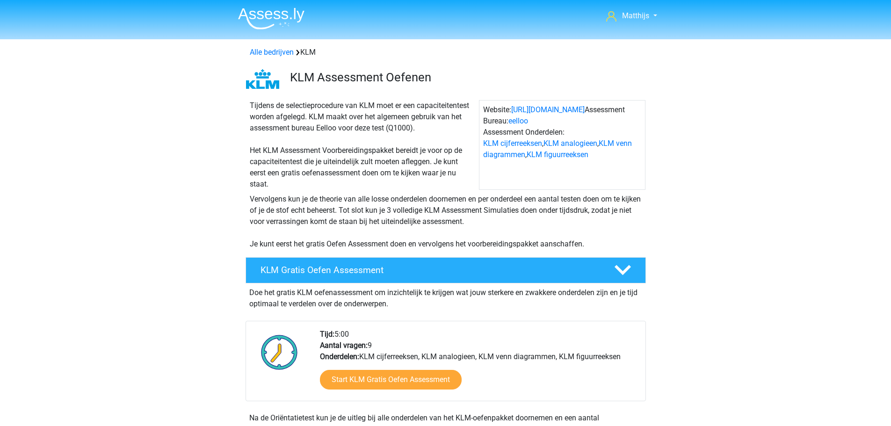
click at [284, 14] on img at bounding box center [271, 18] width 66 height 22
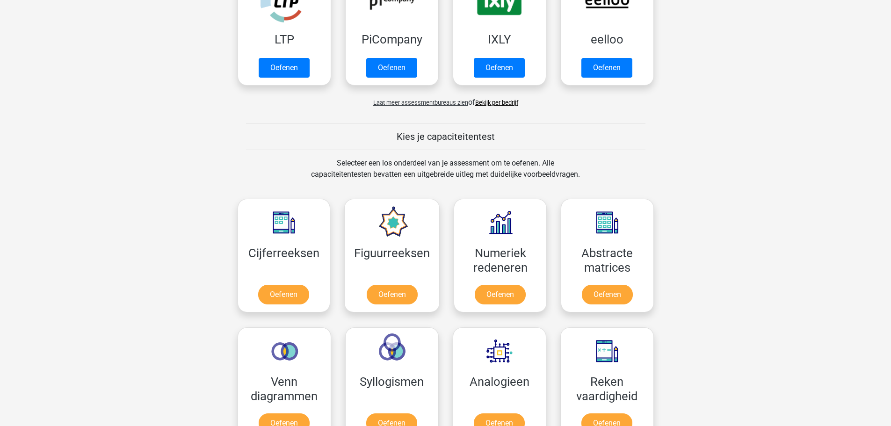
scroll to position [468, 0]
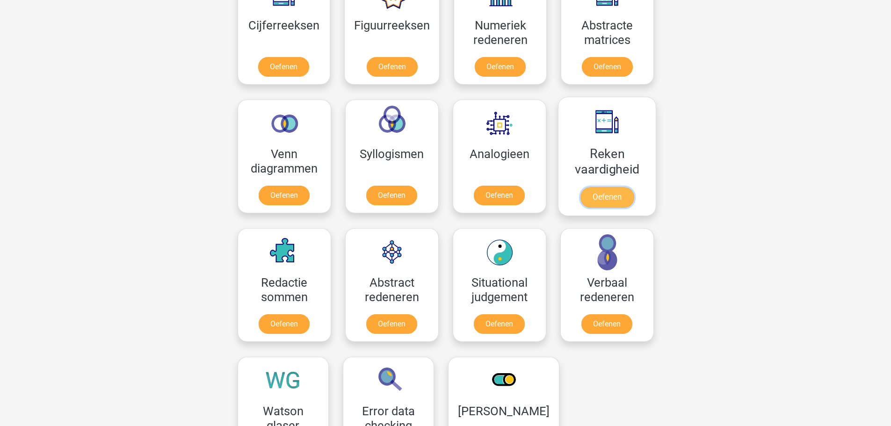
click at [628, 187] on link "Oefenen" at bounding box center [606, 197] width 53 height 21
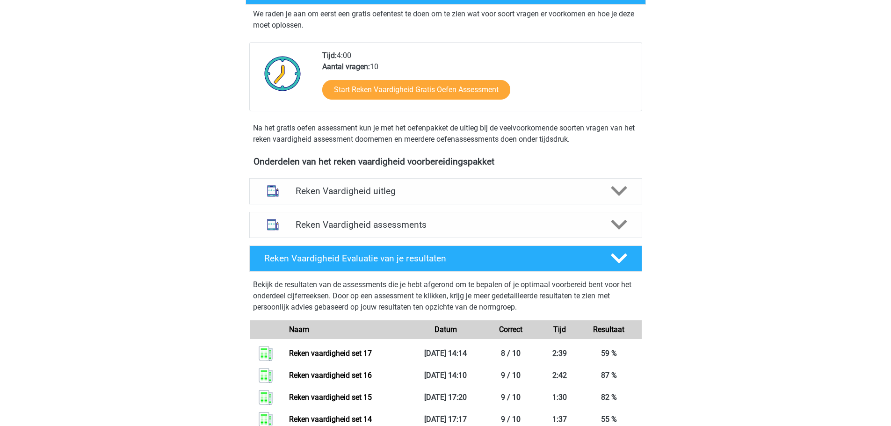
scroll to position [281, 0]
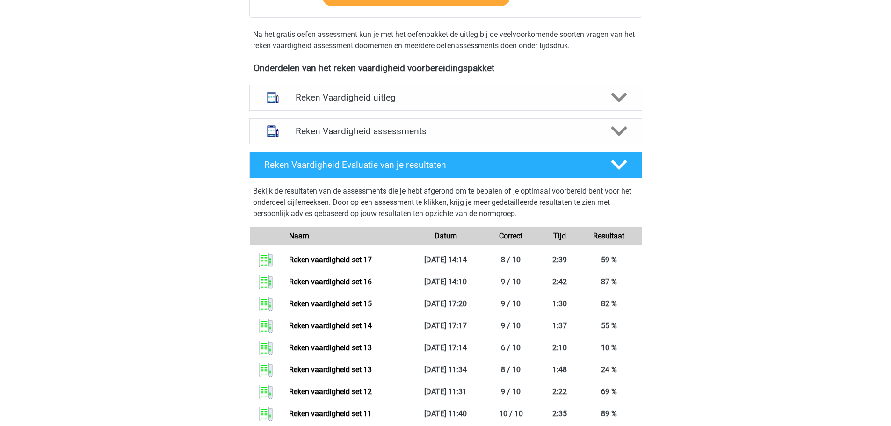
click at [607, 133] on div at bounding box center [617, 131] width 31 height 16
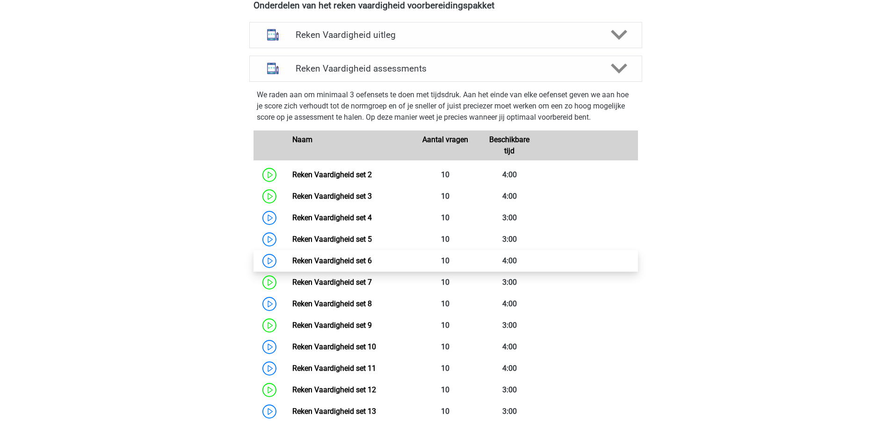
scroll to position [514, 0]
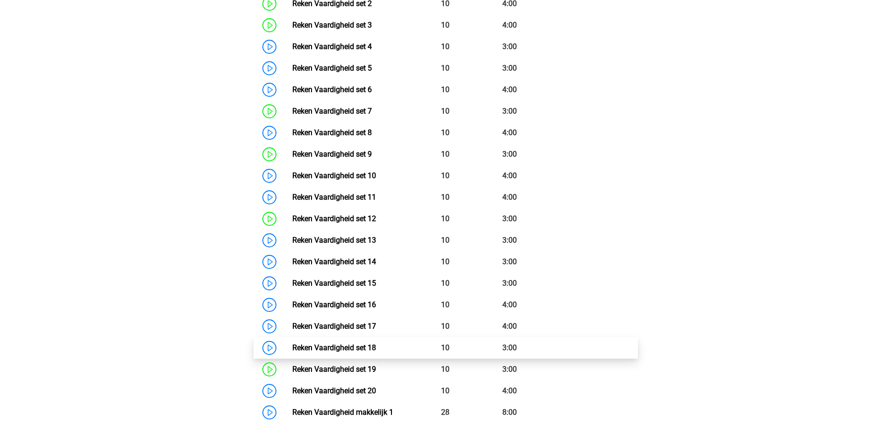
click at [376, 349] on link "Reken Vaardigheid set 18" at bounding box center [334, 347] width 84 height 9
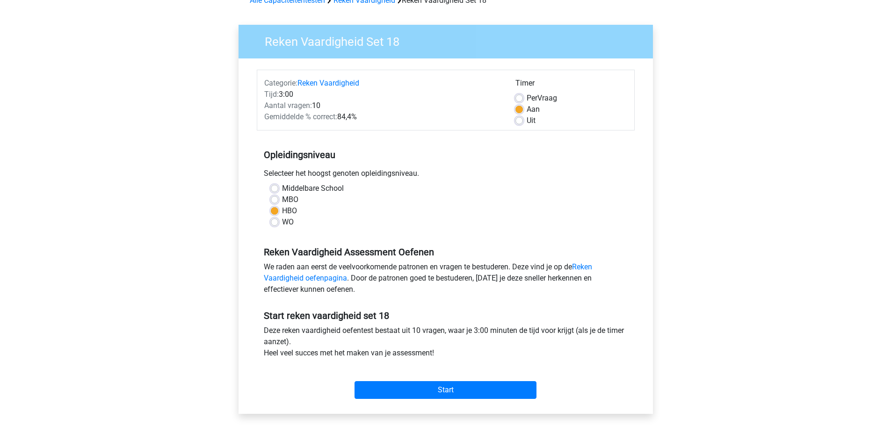
scroll to position [140, 0]
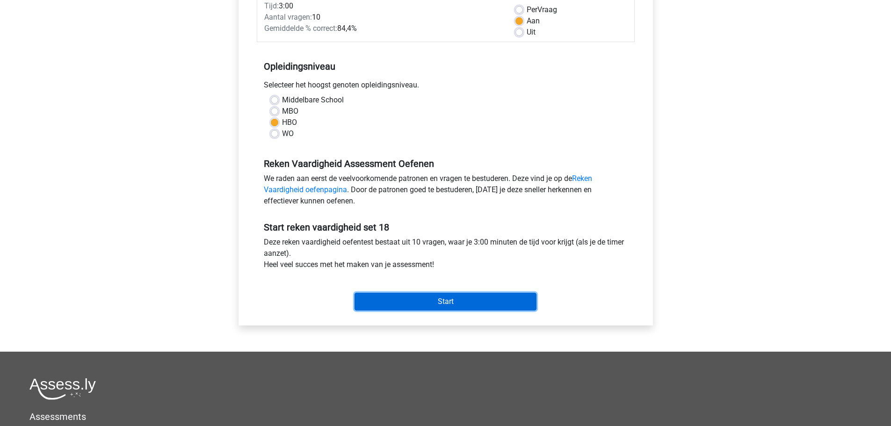
click at [433, 297] on input "Start" at bounding box center [445, 302] width 182 height 18
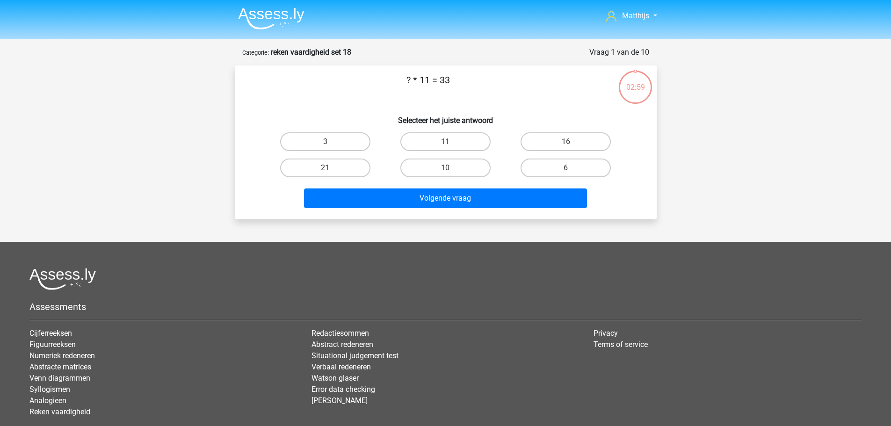
click at [325, 142] on input "3" at bounding box center [328, 145] width 6 height 6
radio input "true"
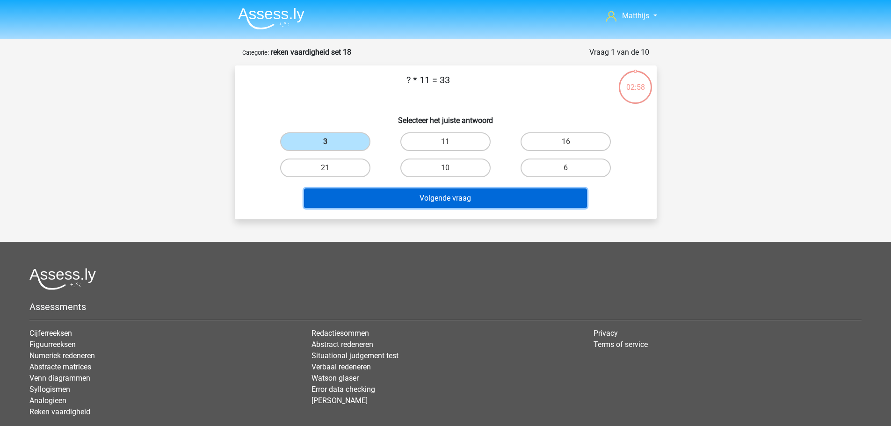
click at [422, 196] on button "Volgende vraag" at bounding box center [445, 198] width 283 height 20
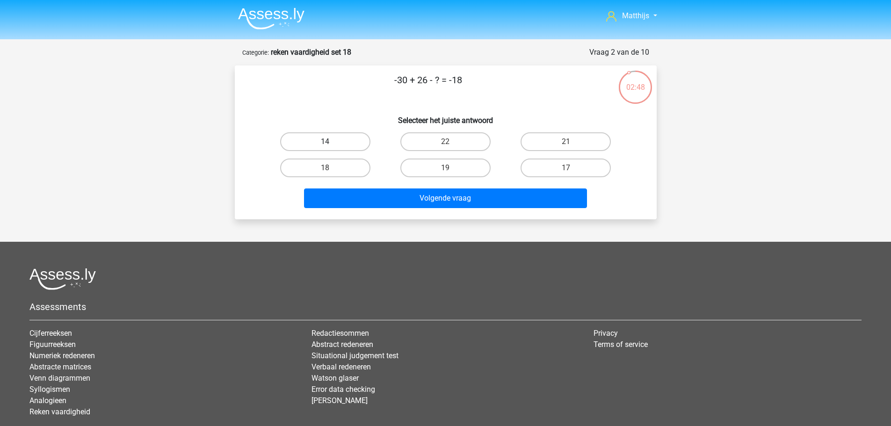
click at [362, 141] on label "14" at bounding box center [325, 141] width 90 height 19
click at [331, 142] on input "14" at bounding box center [328, 145] width 6 height 6
radio input "true"
click at [408, 182] on div "Volgende vraag" at bounding box center [446, 196] width 392 height 31
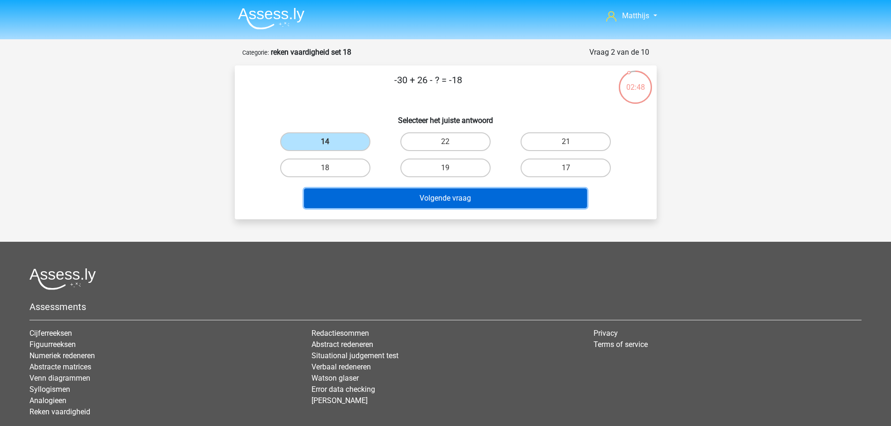
click at [439, 205] on button "Volgende vraag" at bounding box center [445, 198] width 283 height 20
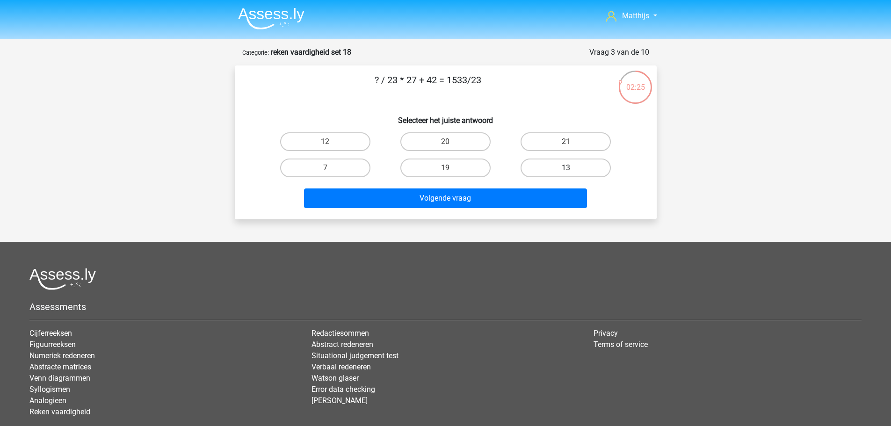
click at [559, 171] on label "13" at bounding box center [565, 168] width 90 height 19
click at [566, 171] on input "13" at bounding box center [569, 171] width 6 height 6
radio input "true"
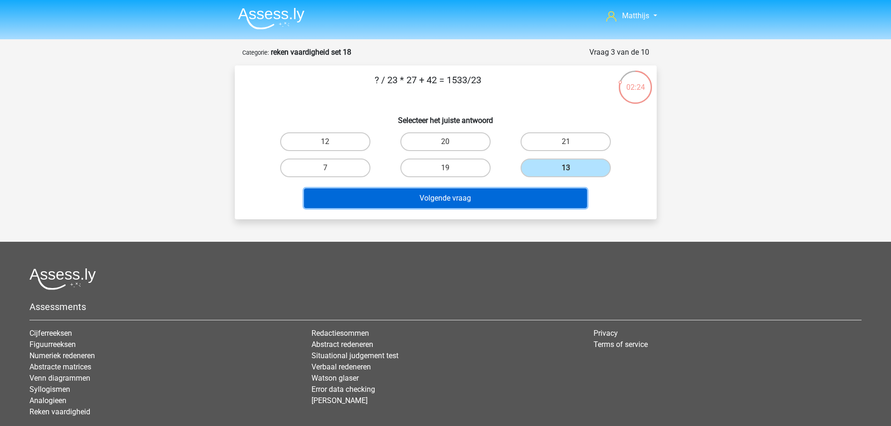
click at [550, 195] on button "Volgende vraag" at bounding box center [445, 198] width 283 height 20
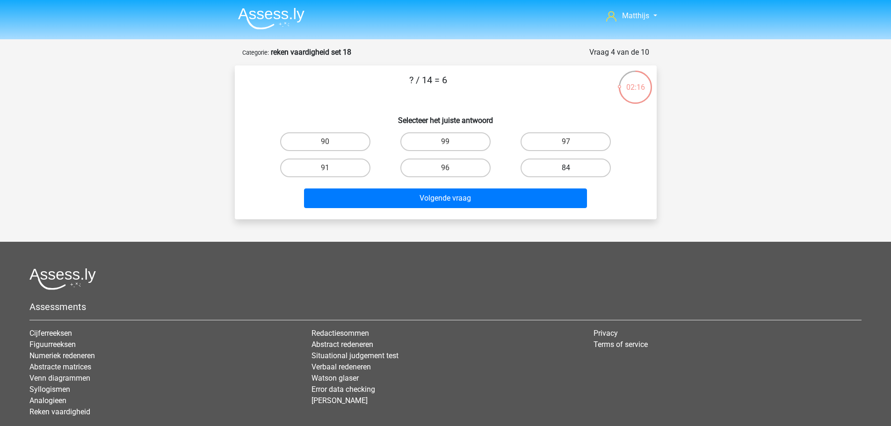
click at [585, 159] on label "84" at bounding box center [565, 168] width 90 height 19
click at [572, 168] on input "84" at bounding box center [569, 171] width 6 height 6
radio input "true"
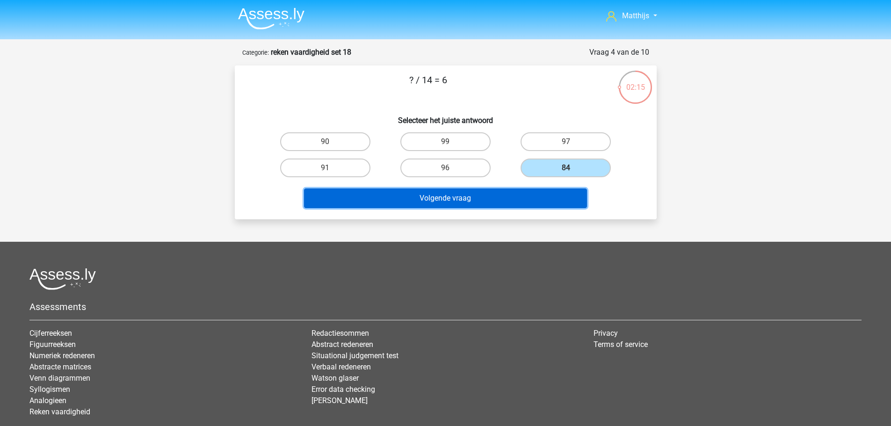
click at [541, 193] on button "Volgende vraag" at bounding box center [445, 198] width 283 height 20
click at [543, 195] on div "Matthijs germatthijsdelange@gmail.com Nederlands English" at bounding box center [445, 244] width 891 height 489
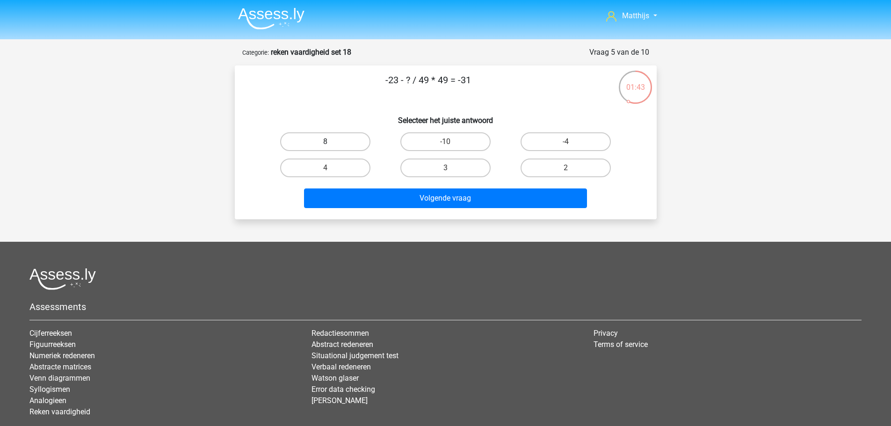
click at [359, 141] on label "8" at bounding box center [325, 141] width 90 height 19
click at [331, 142] on input "8" at bounding box center [328, 145] width 6 height 6
radio input "true"
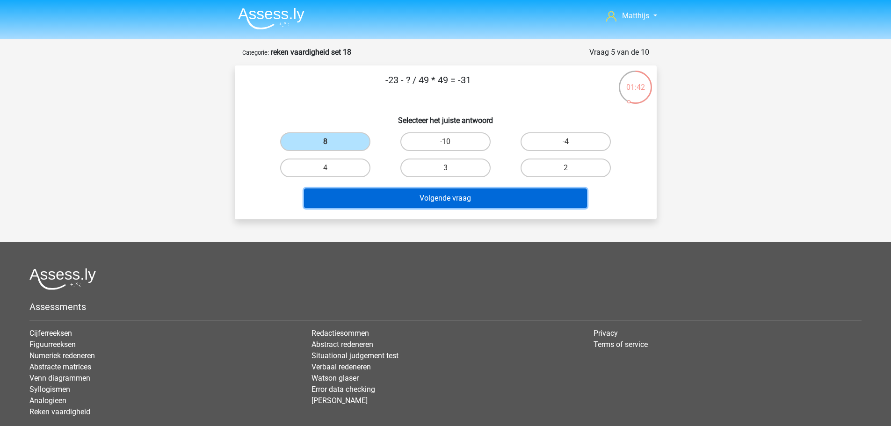
click at [546, 208] on button "Volgende vraag" at bounding box center [445, 198] width 283 height 20
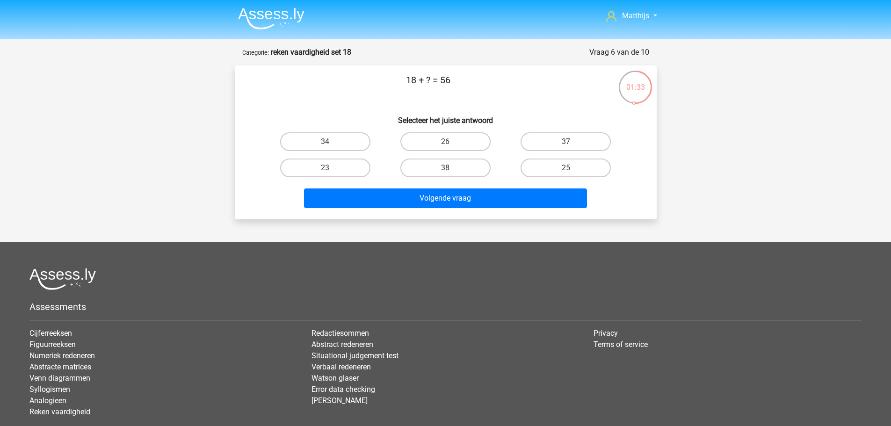
click at [450, 173] on input "38" at bounding box center [448, 171] width 6 height 6
radio input "true"
click at [448, 171] on input "38" at bounding box center [448, 171] width 6 height 6
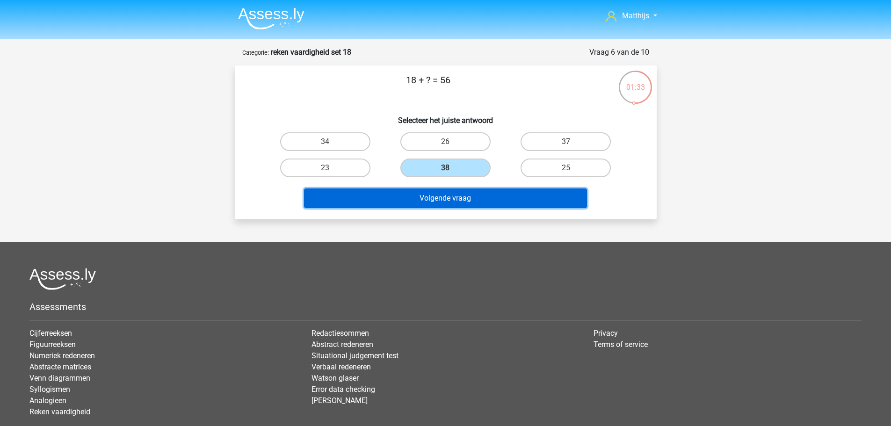
click at [468, 205] on button "Volgende vraag" at bounding box center [445, 198] width 283 height 20
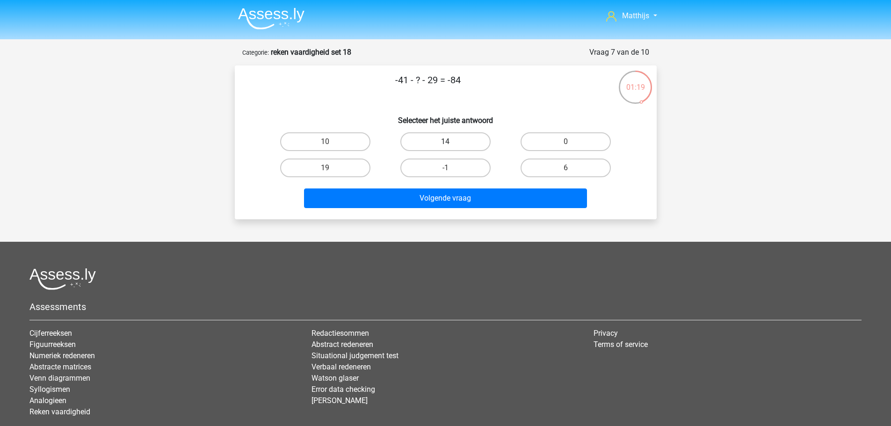
click at [437, 140] on label "14" at bounding box center [445, 141] width 90 height 19
click at [445, 142] on input "14" at bounding box center [448, 145] width 6 height 6
radio input "true"
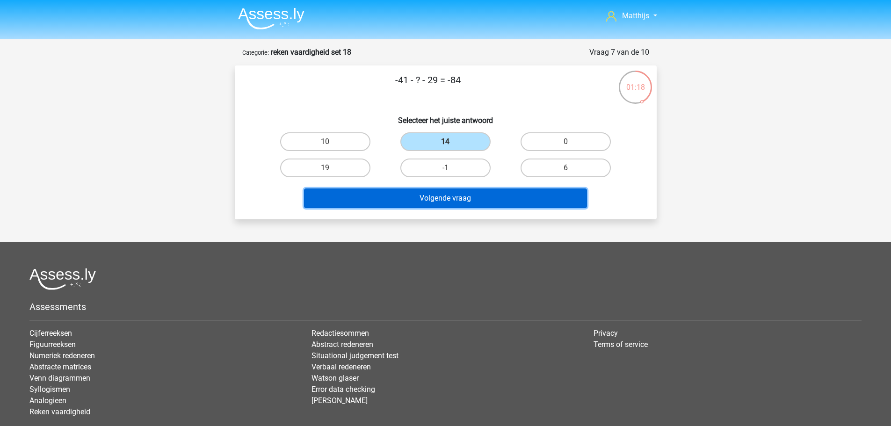
click at [505, 203] on button "Volgende vraag" at bounding box center [445, 198] width 283 height 20
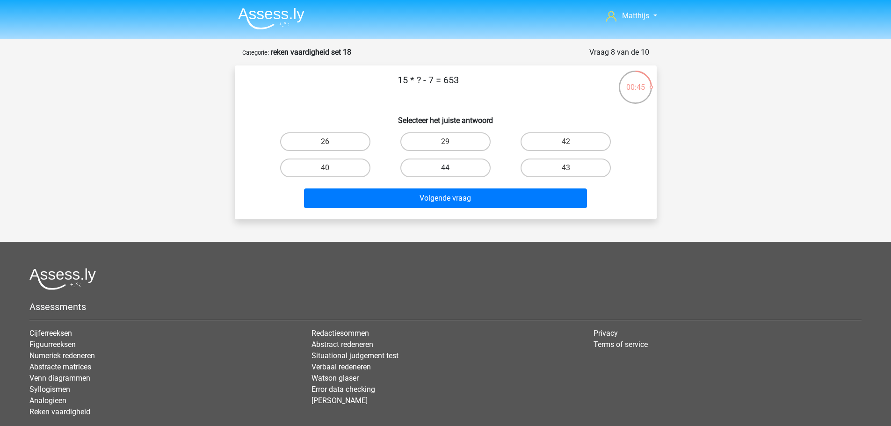
click at [470, 167] on label "44" at bounding box center [445, 168] width 90 height 19
click at [451, 168] on input "44" at bounding box center [448, 171] width 6 height 6
radio input "true"
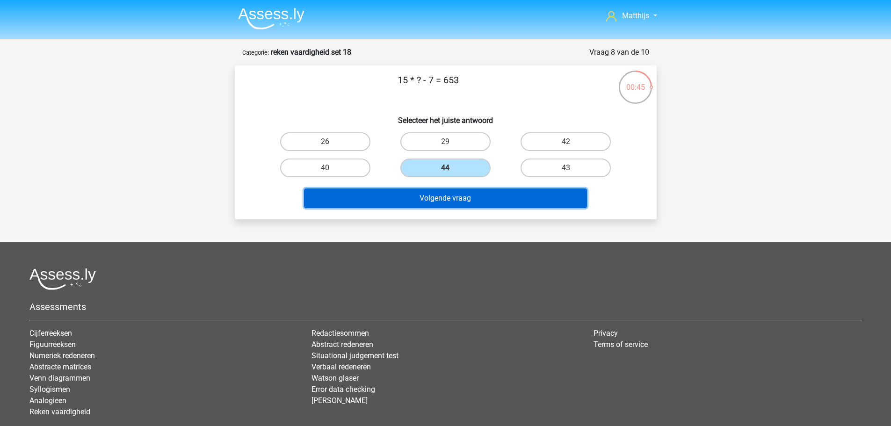
click at [484, 194] on button "Volgende vraag" at bounding box center [445, 198] width 283 height 20
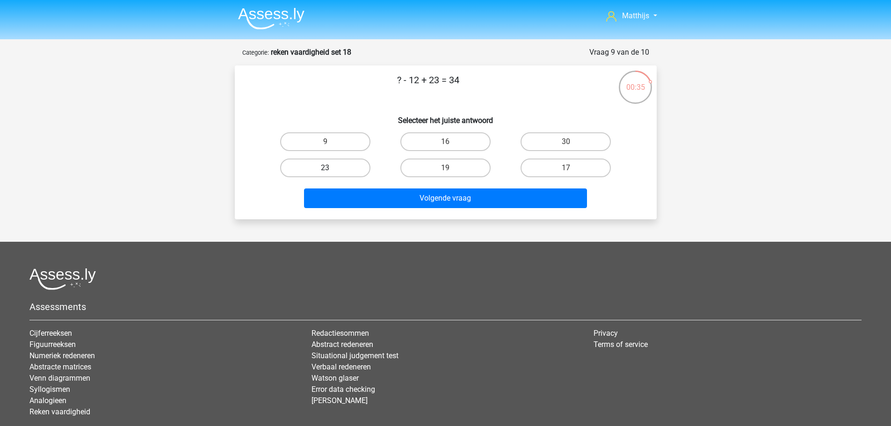
click at [335, 174] on div "23" at bounding box center [325, 168] width 120 height 26
click at [335, 173] on label "23" at bounding box center [325, 168] width 90 height 19
click at [331, 173] on input "23" at bounding box center [328, 171] width 6 height 6
radio input "true"
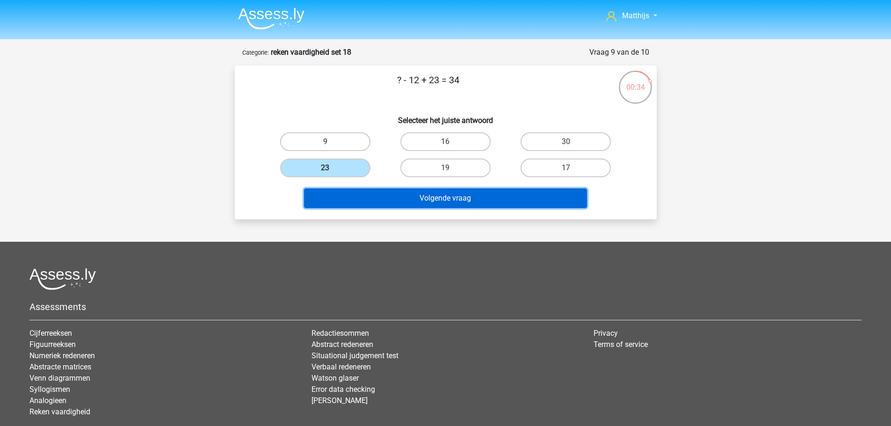
click at [386, 193] on button "Volgende vraag" at bounding box center [445, 198] width 283 height 20
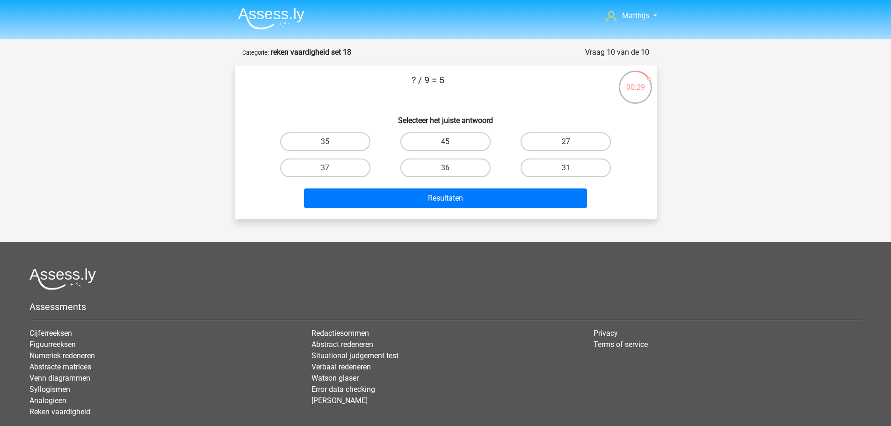
click at [419, 134] on label "45" at bounding box center [445, 141] width 90 height 19
click at [445, 142] on input "45" at bounding box center [448, 145] width 6 height 6
radio input "true"
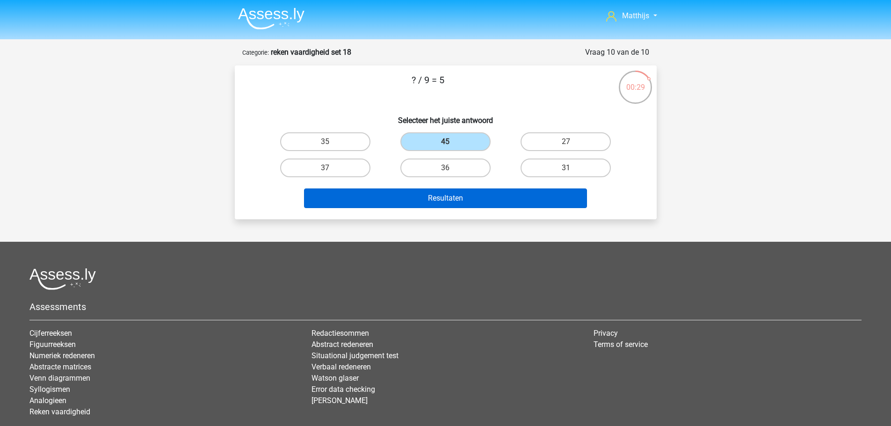
click at [473, 206] on div "Resultaten" at bounding box center [445, 199] width 361 height 23
click at [473, 201] on button "Resultaten" at bounding box center [445, 198] width 283 height 20
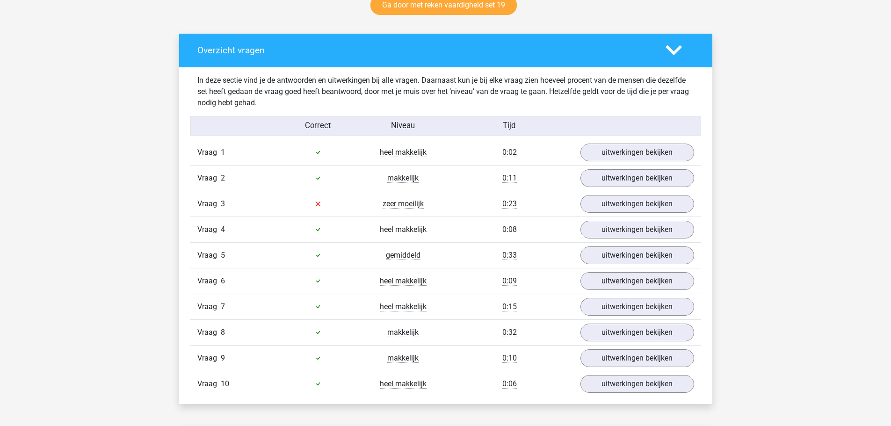
scroll to position [608, 0]
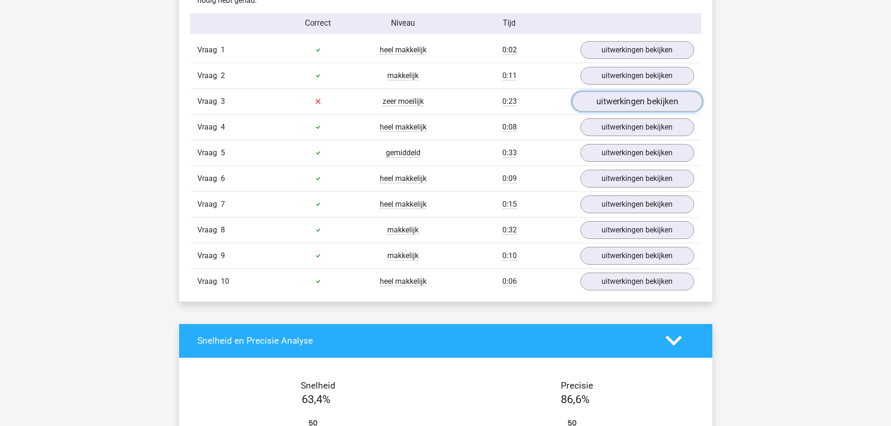
click at [619, 101] on link "uitwerkingen bekijken" at bounding box center [636, 101] width 130 height 21
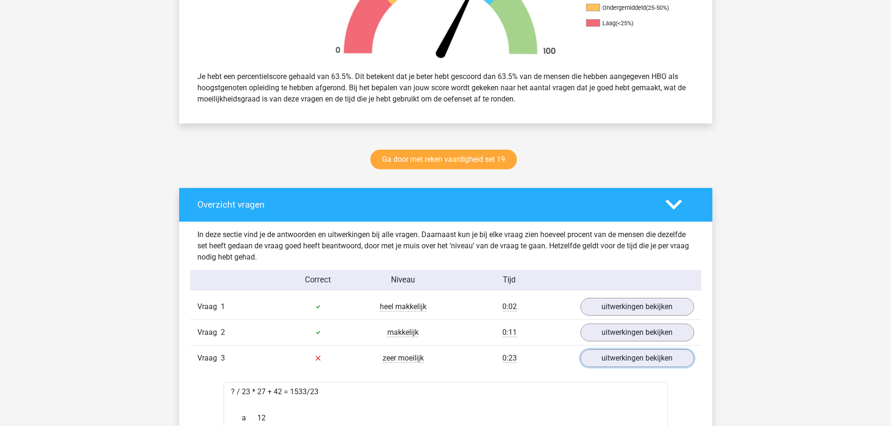
scroll to position [234, 0]
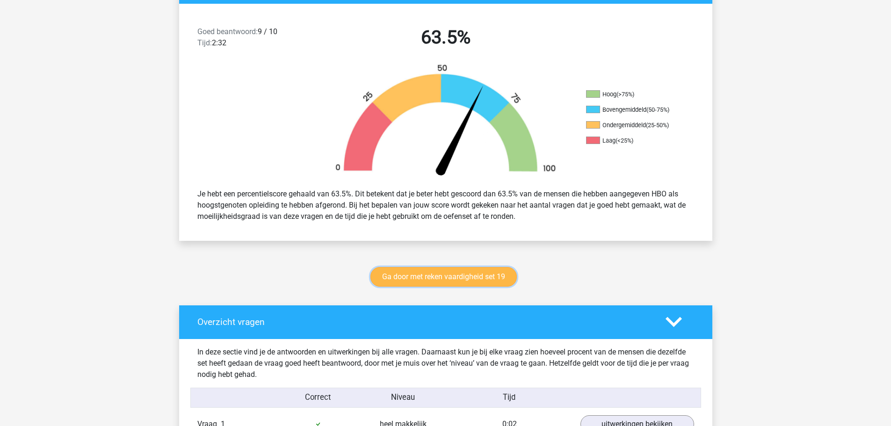
click at [442, 267] on link "Ga door met reken vaardigheid set 19" at bounding box center [443, 277] width 146 height 20
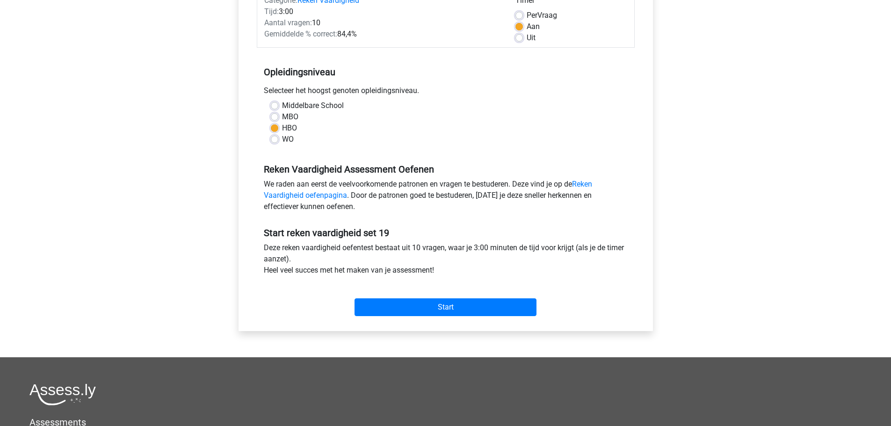
scroll to position [234, 0]
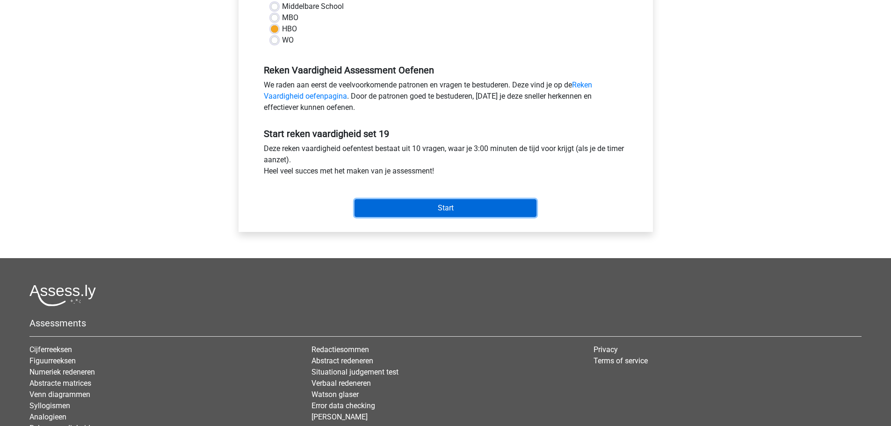
click at [488, 210] on input "Start" at bounding box center [445, 208] width 182 height 18
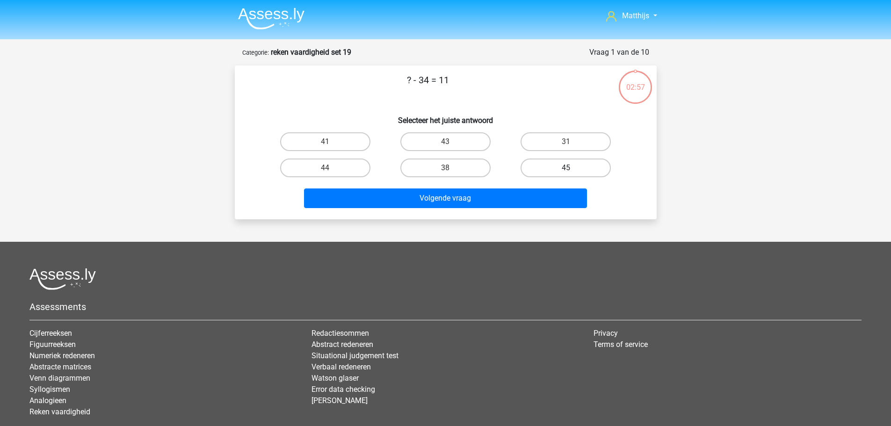
click at [577, 166] on label "45" at bounding box center [565, 168] width 90 height 19
click at [572, 168] on input "45" at bounding box center [569, 171] width 6 height 6
radio input "true"
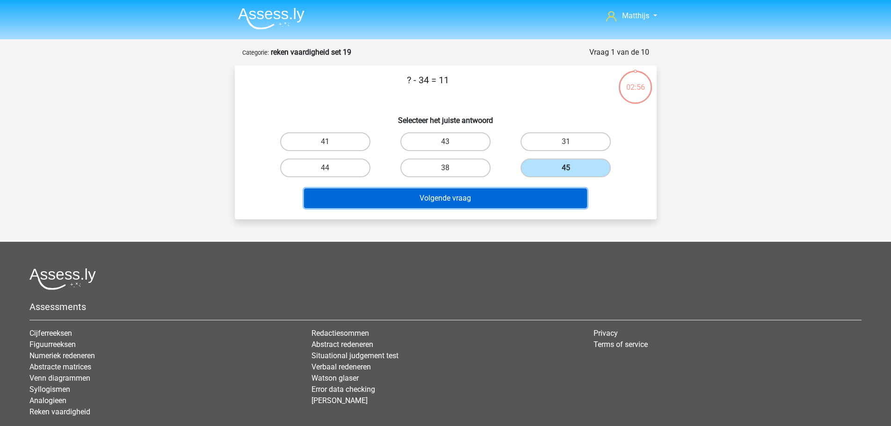
click at [539, 190] on button "Volgende vraag" at bounding box center [445, 198] width 283 height 20
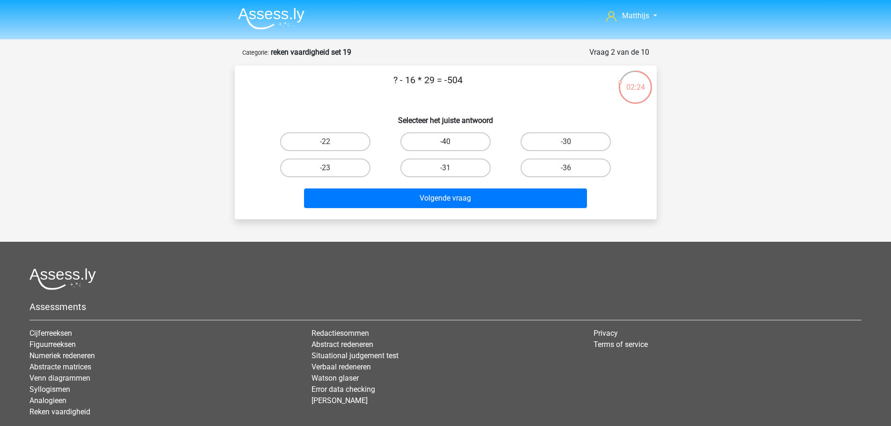
click at [467, 139] on label "-40" at bounding box center [445, 141] width 90 height 19
click at [451, 142] on input "-40" at bounding box center [448, 145] width 6 height 6
radio input "true"
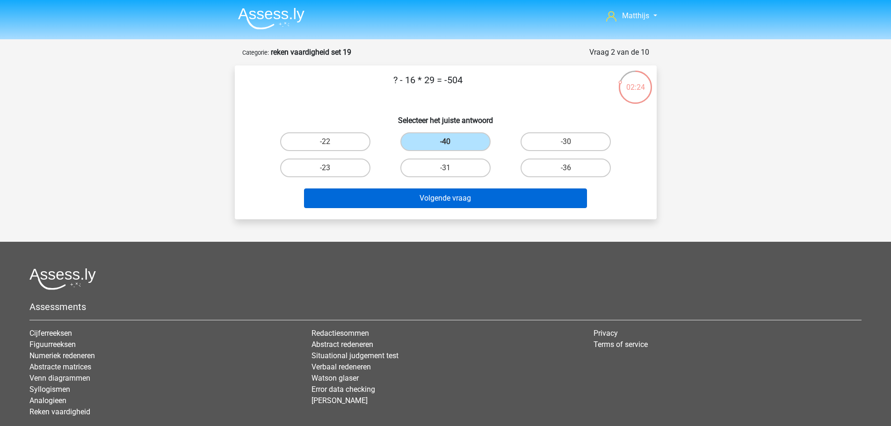
drag, startPoint x: 488, startPoint y: 188, endPoint x: 482, endPoint y: 206, distance: 18.6
click at [486, 193] on div "Volgende vraag" at bounding box center [446, 196] width 392 height 31
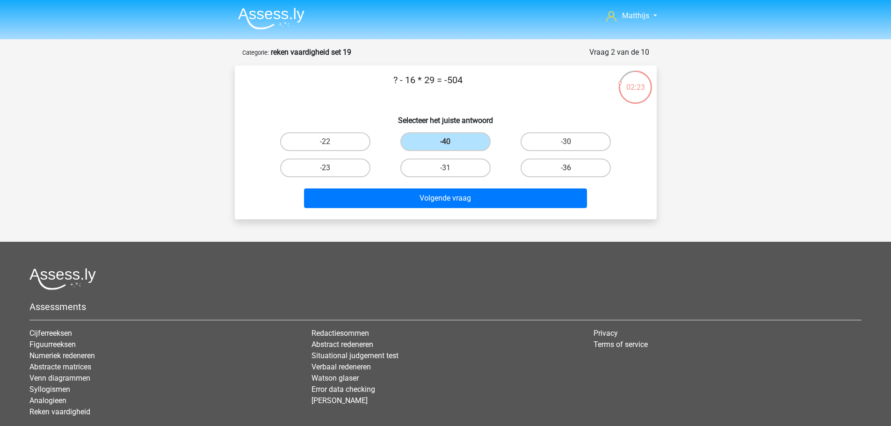
drag, startPoint x: 574, startPoint y: 162, endPoint x: 570, endPoint y: 171, distance: 9.0
click at [574, 163] on label "-36" at bounding box center [565, 168] width 90 height 19
click at [572, 168] on input "-36" at bounding box center [569, 171] width 6 height 6
radio input "true"
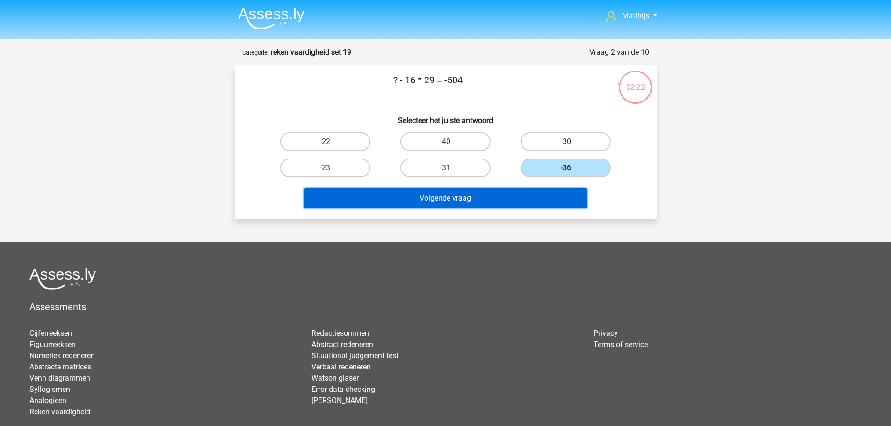
click at [476, 190] on button "Volgende vraag" at bounding box center [445, 198] width 283 height 20
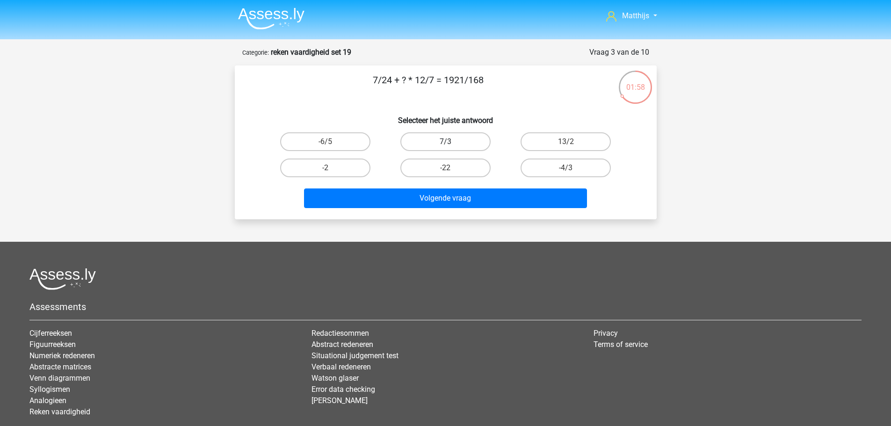
click at [472, 142] on label "7/3" at bounding box center [445, 141] width 90 height 19
click at [451, 142] on input "7/3" at bounding box center [448, 145] width 6 height 6
radio input "true"
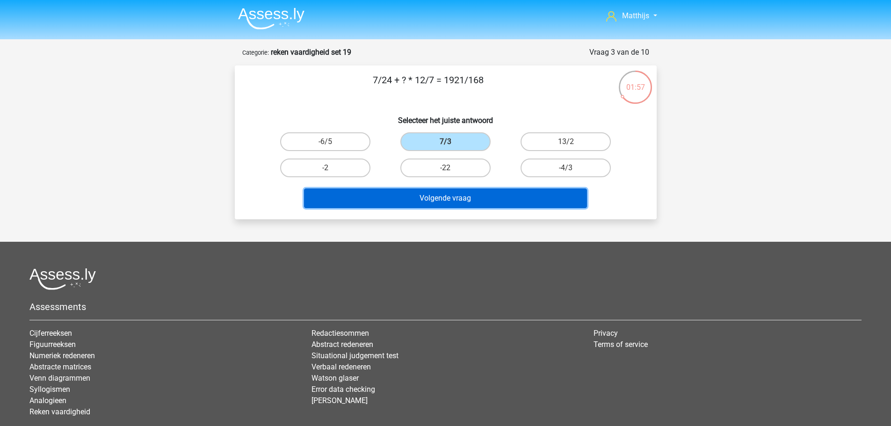
click at [474, 200] on button "Volgende vraag" at bounding box center [445, 198] width 283 height 20
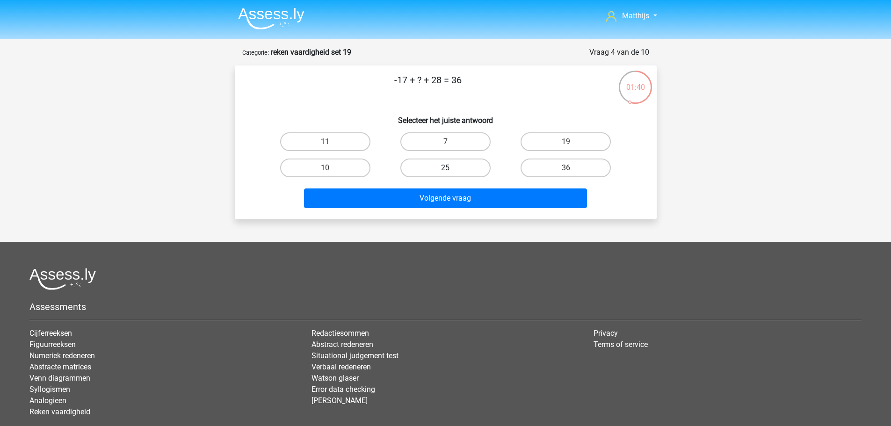
click at [440, 159] on div "25" at bounding box center [445, 168] width 120 height 26
click at [443, 164] on label "25" at bounding box center [445, 168] width 90 height 19
click at [445, 168] on input "25" at bounding box center [448, 171] width 6 height 6
radio input "true"
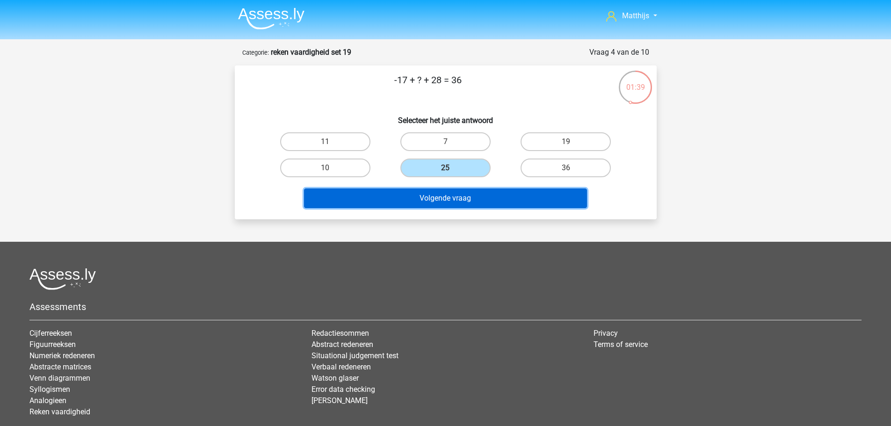
click at [472, 200] on button "Volgende vraag" at bounding box center [445, 198] width 283 height 20
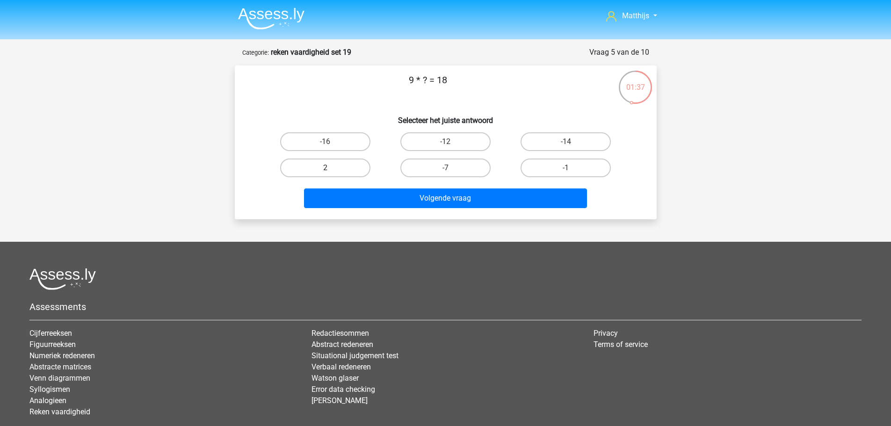
click at [339, 167] on label "2" at bounding box center [325, 168] width 90 height 19
click at [331, 168] on input "2" at bounding box center [328, 171] width 6 height 6
radio input "true"
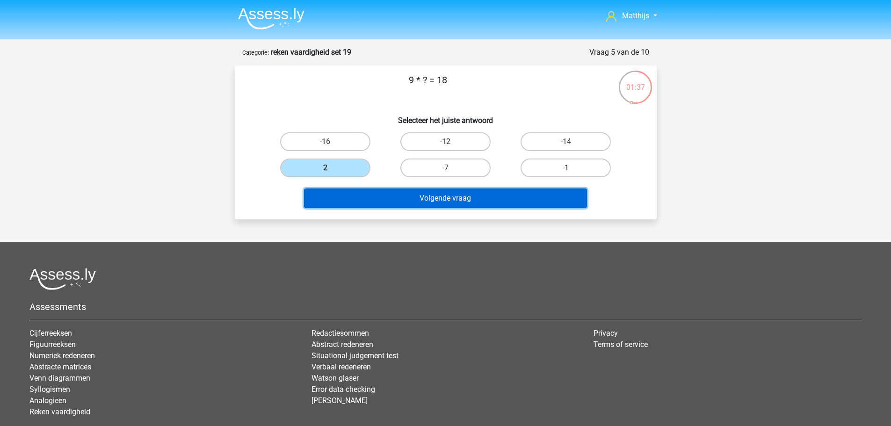
click at [434, 201] on button "Volgende vraag" at bounding box center [445, 198] width 283 height 20
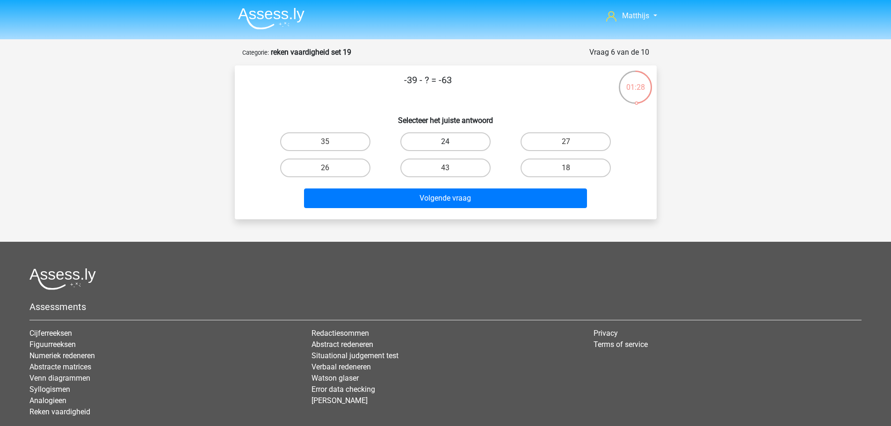
click at [458, 143] on label "24" at bounding box center [445, 141] width 90 height 19
click at [451, 143] on input "24" at bounding box center [448, 145] width 6 height 6
radio input "true"
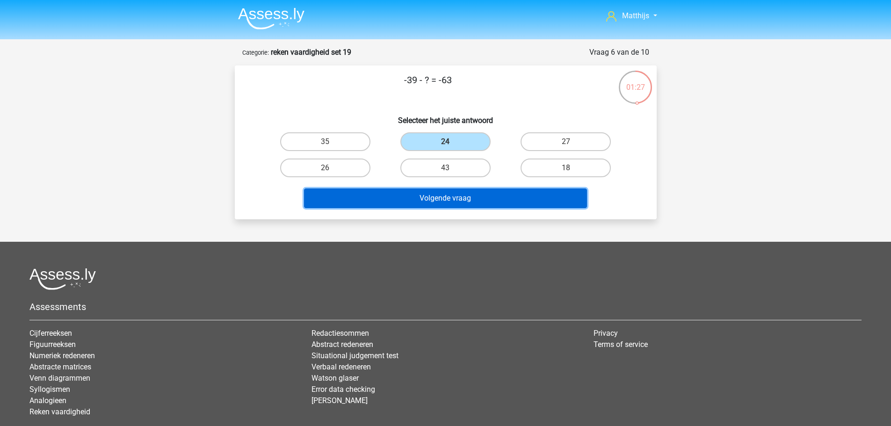
click at [473, 194] on button "Volgende vraag" at bounding box center [445, 198] width 283 height 20
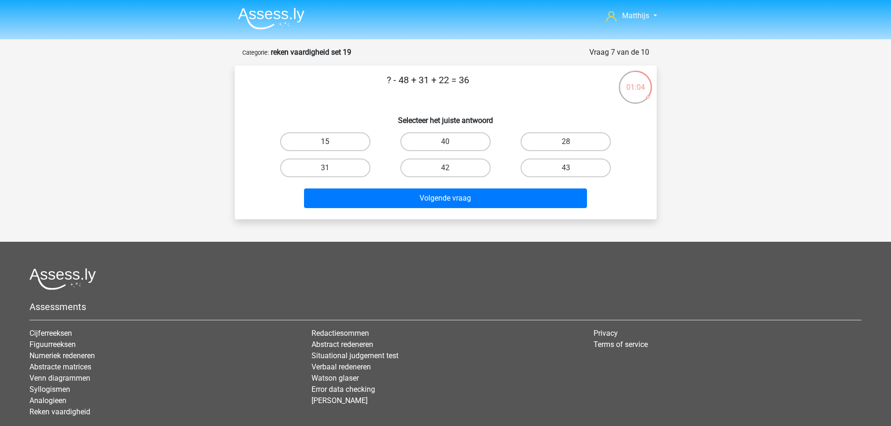
click at [356, 146] on label "15" at bounding box center [325, 141] width 90 height 19
click at [331, 146] on input "15" at bounding box center [328, 145] width 6 height 6
radio input "true"
click at [352, 171] on label "31" at bounding box center [325, 168] width 90 height 19
click at [331, 171] on input "31" at bounding box center [328, 171] width 6 height 6
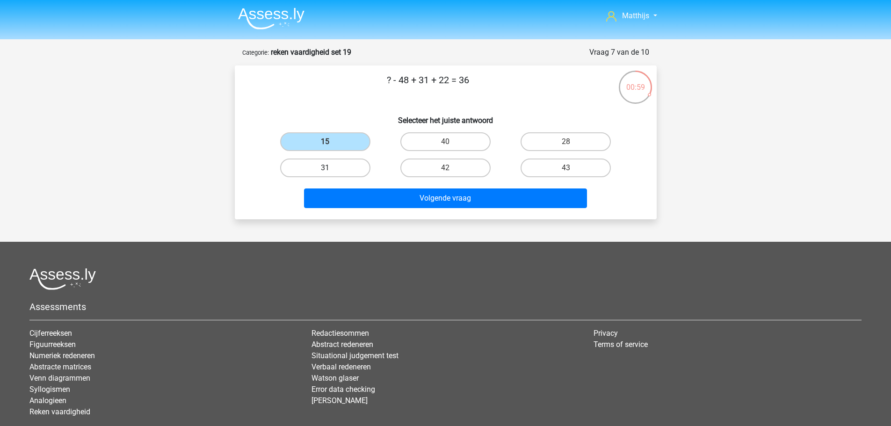
radio input "true"
click at [338, 143] on label "15" at bounding box center [325, 141] width 90 height 19
click at [331, 143] on input "15" at bounding box center [328, 145] width 6 height 6
radio input "true"
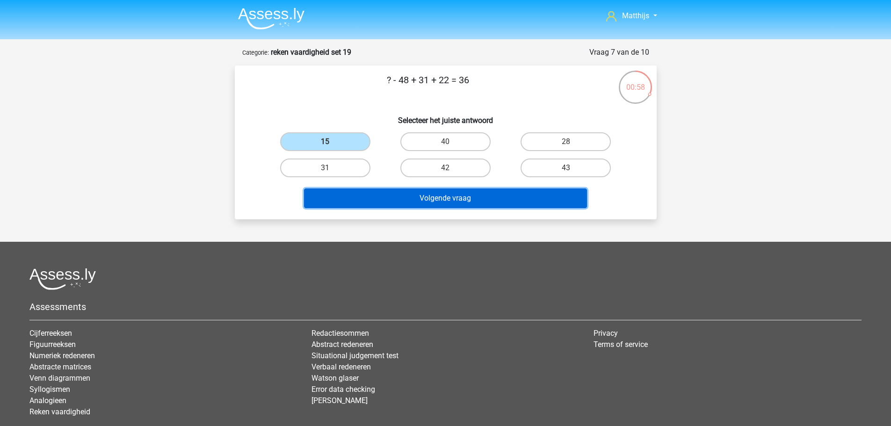
click at [462, 215] on div "? - 48 + 31 + 22 = 36 Selecteer het juiste antwoord 15 40 28" at bounding box center [446, 142] width 422 height 154
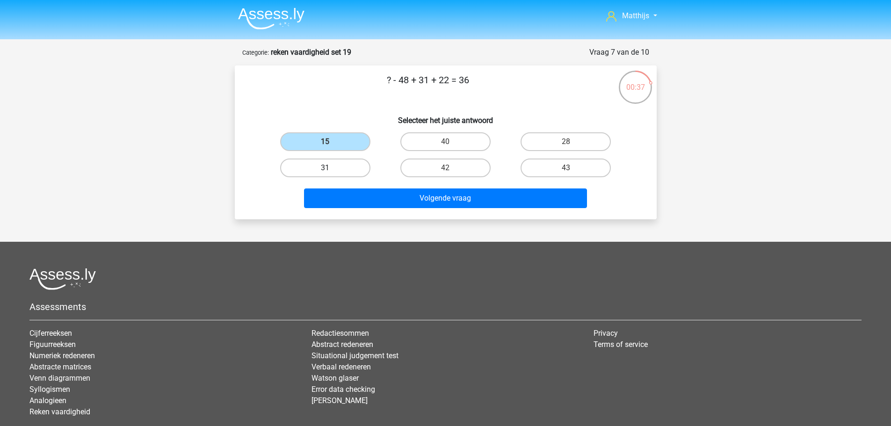
click at [333, 161] on label "31" at bounding box center [325, 168] width 90 height 19
click at [331, 168] on input "31" at bounding box center [328, 171] width 6 height 6
radio input "true"
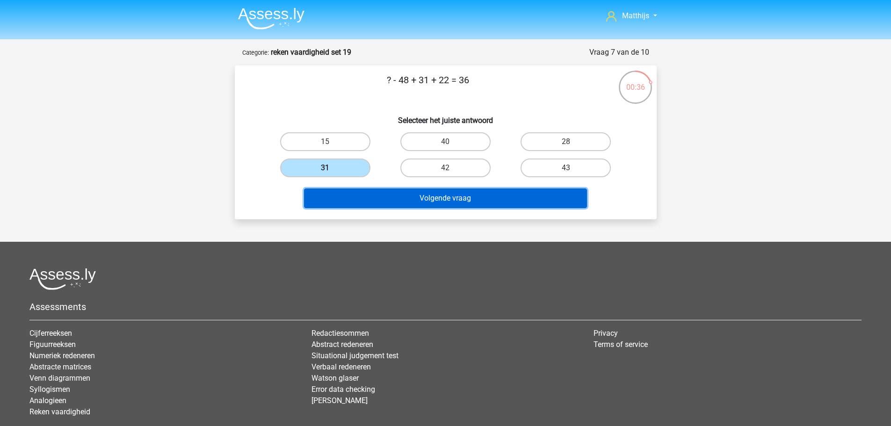
click at [410, 197] on button "Volgende vraag" at bounding box center [445, 198] width 283 height 20
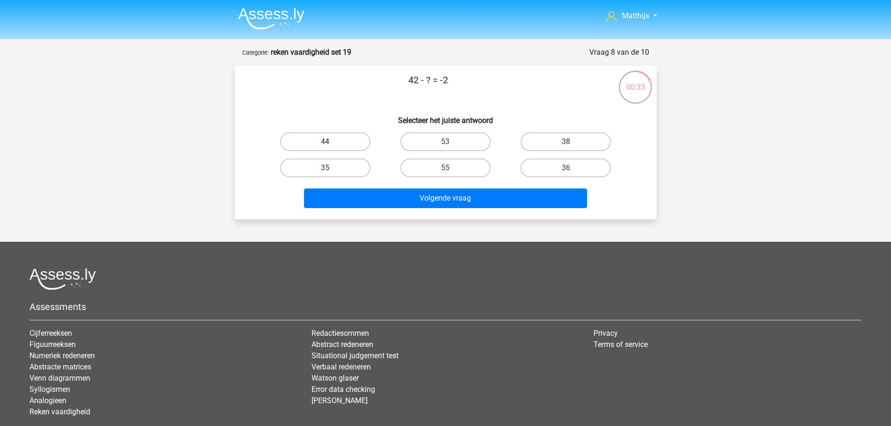
drag, startPoint x: 339, startPoint y: 143, endPoint x: 349, endPoint y: 149, distance: 11.7
click at [339, 143] on label "44" at bounding box center [325, 141] width 90 height 19
click at [331, 143] on input "44" at bounding box center [328, 145] width 6 height 6
radio input "true"
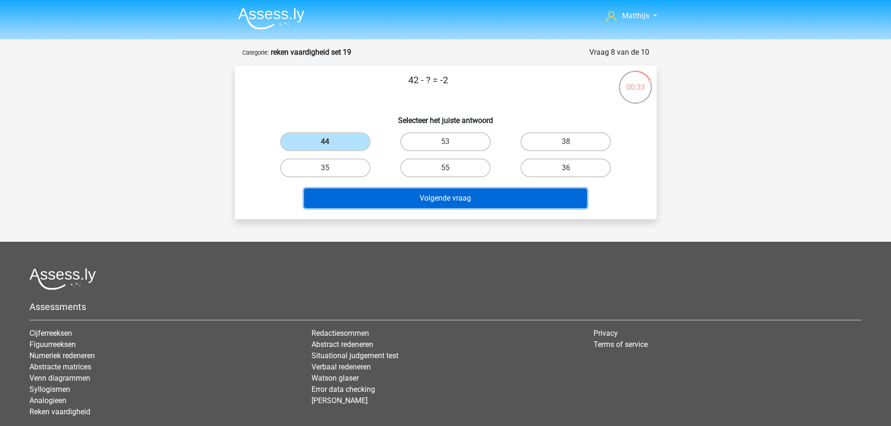
click at [483, 202] on button "Volgende vraag" at bounding box center [445, 198] width 283 height 20
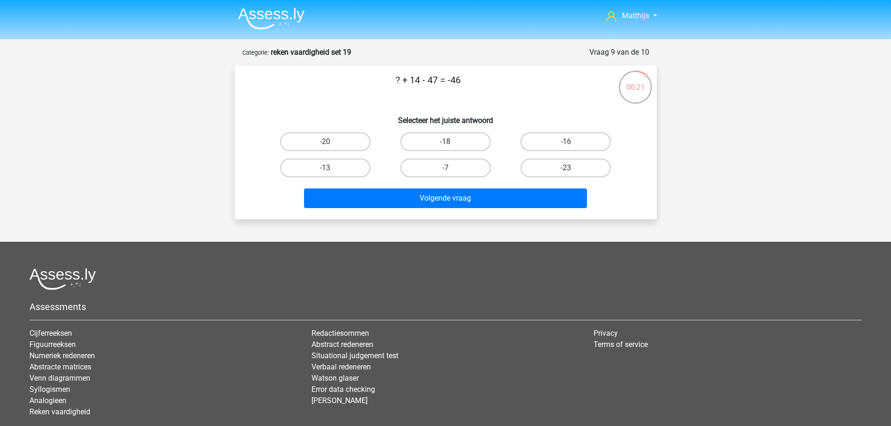
click at [427, 82] on p "? + 14 - 47 = -46" at bounding box center [428, 87] width 357 height 28
drag, startPoint x: 347, startPoint y: 166, endPoint x: 366, endPoint y: 180, distance: 23.8
click at [347, 166] on label "-13" at bounding box center [325, 168] width 90 height 19
click at [331, 168] on input "-13" at bounding box center [328, 171] width 6 height 6
radio input "true"
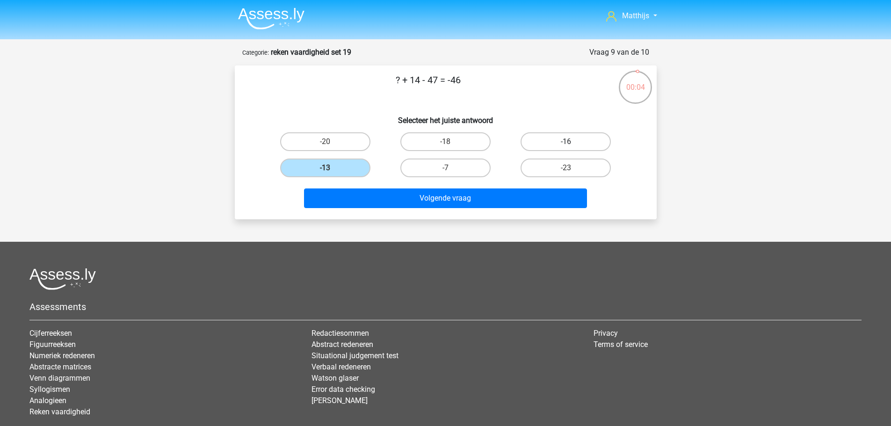
click at [555, 140] on label "-16" at bounding box center [565, 141] width 90 height 19
click at [566, 142] on input "-16" at bounding box center [569, 145] width 6 height 6
radio input "true"
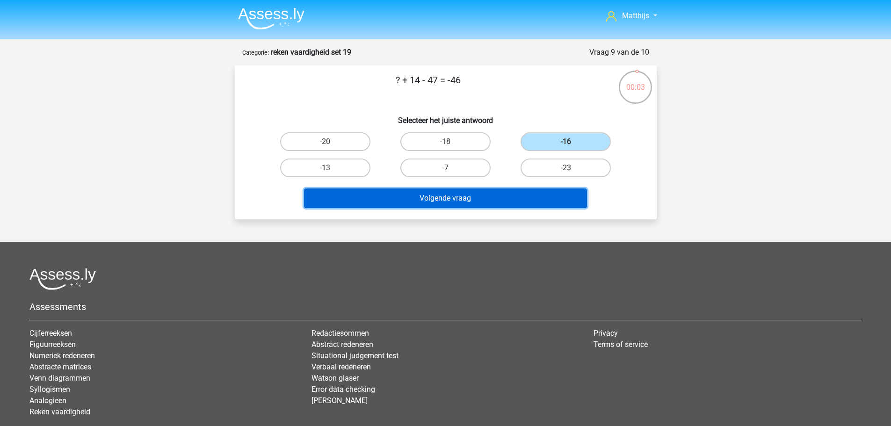
click at [508, 198] on button "Volgende vraag" at bounding box center [445, 198] width 283 height 20
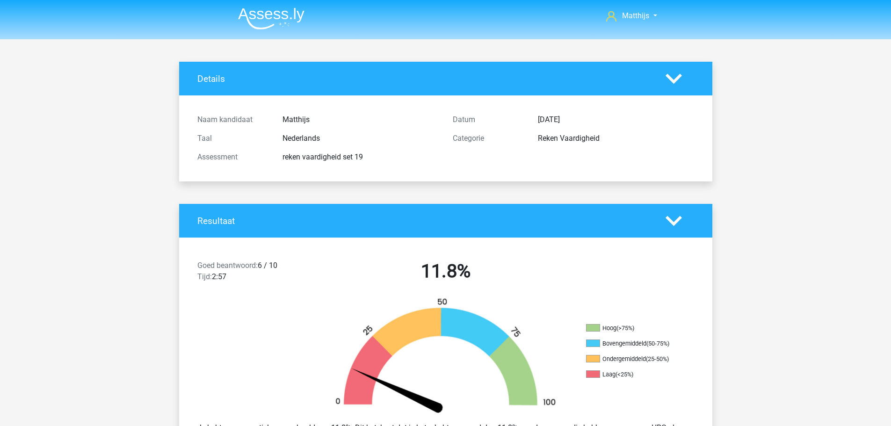
click at [282, 13] on img at bounding box center [271, 18] width 66 height 22
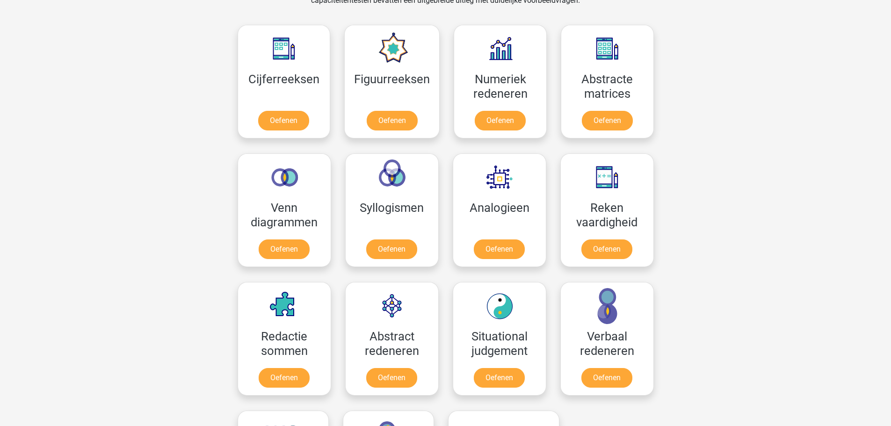
scroll to position [421, 0]
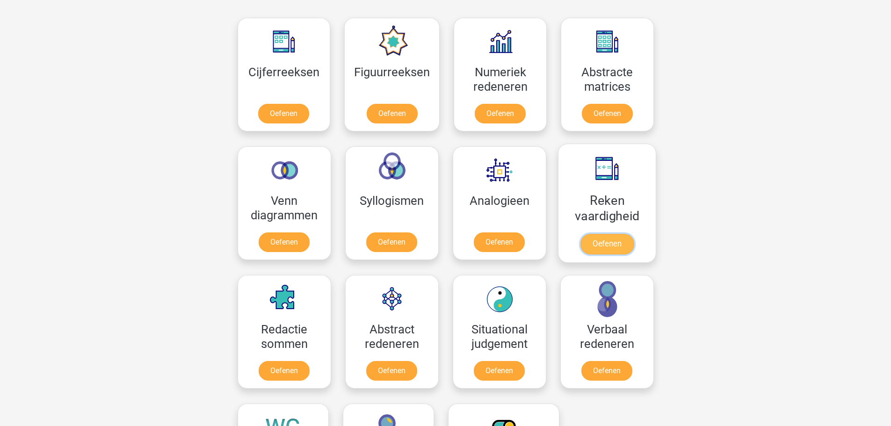
click at [627, 234] on link "Oefenen" at bounding box center [606, 244] width 53 height 21
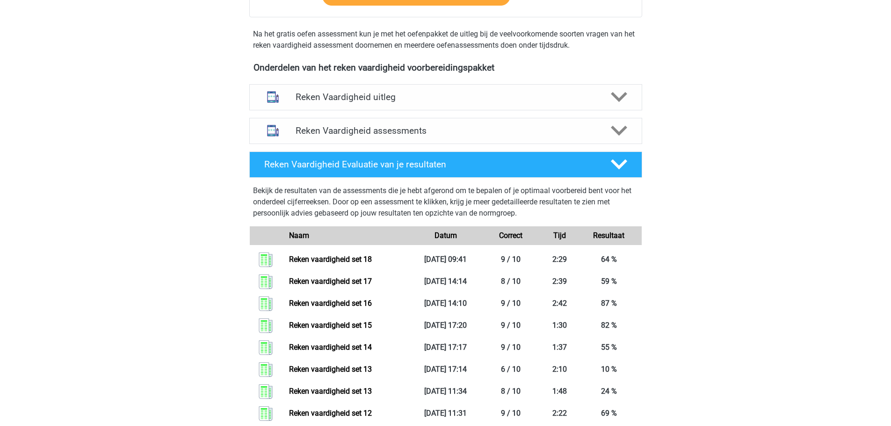
scroll to position [281, 0]
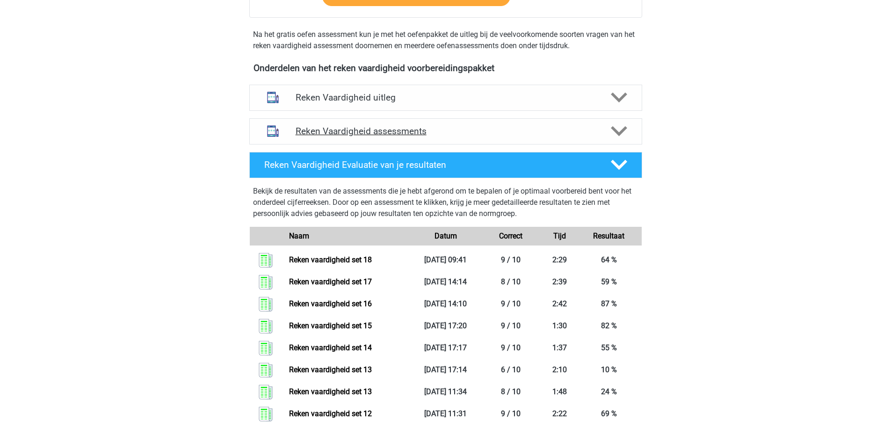
click at [437, 136] on h4 "Reken Vaardigheid assessments" at bounding box center [446, 131] width 300 height 11
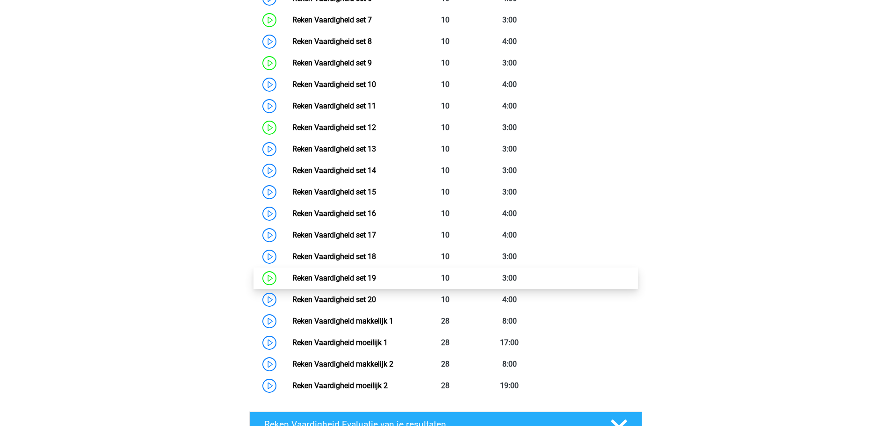
scroll to position [608, 0]
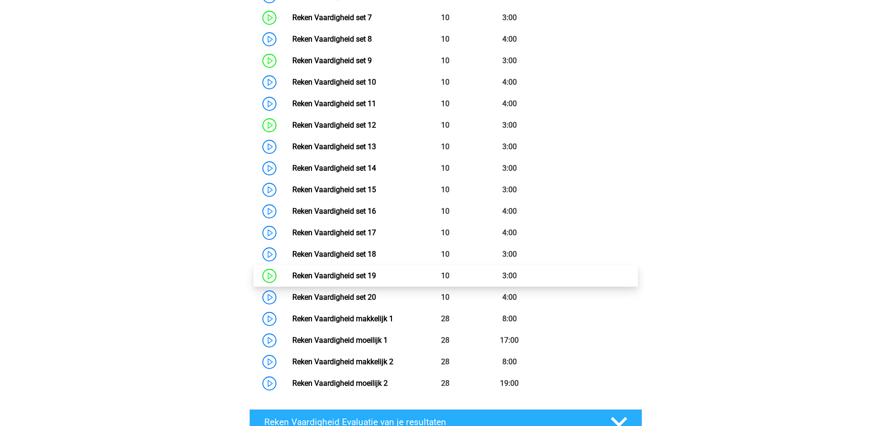
click at [376, 271] on link "Reken Vaardigheid set 19" at bounding box center [334, 275] width 84 height 9
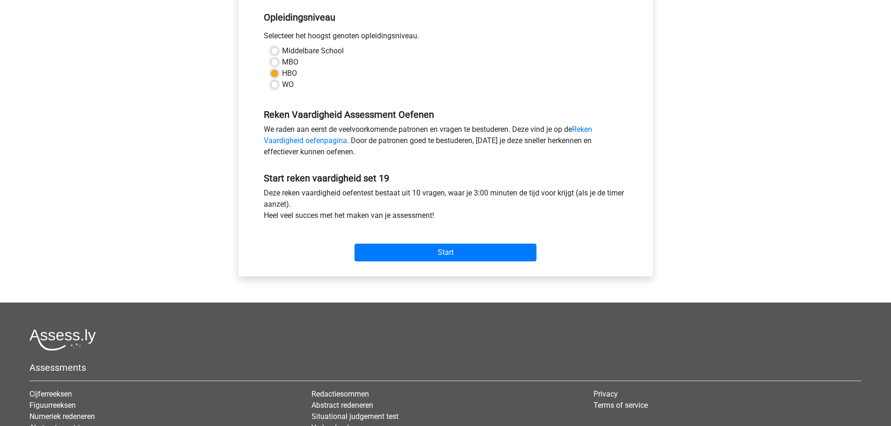
scroll to position [234, 0]
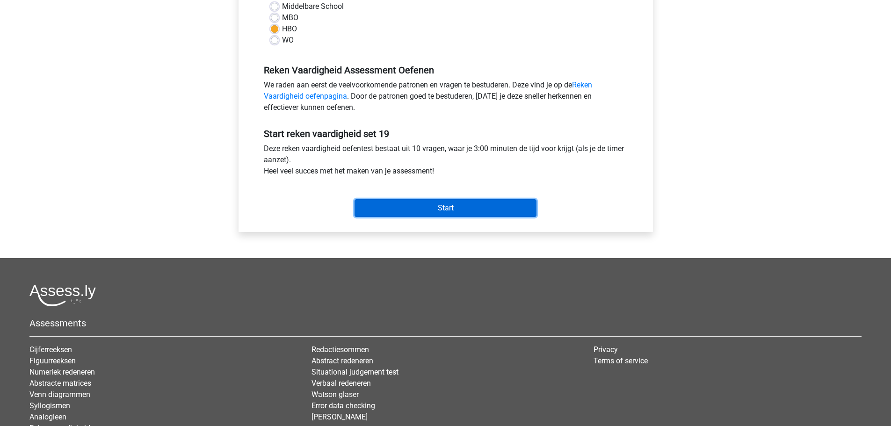
click at [454, 212] on input "Start" at bounding box center [445, 208] width 182 height 18
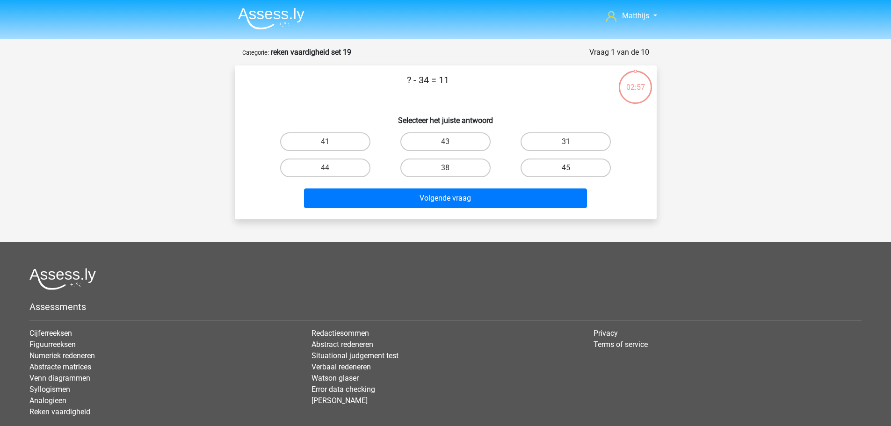
click at [580, 166] on label "45" at bounding box center [565, 168] width 90 height 19
click at [572, 168] on input "45" at bounding box center [569, 171] width 6 height 6
radio input "true"
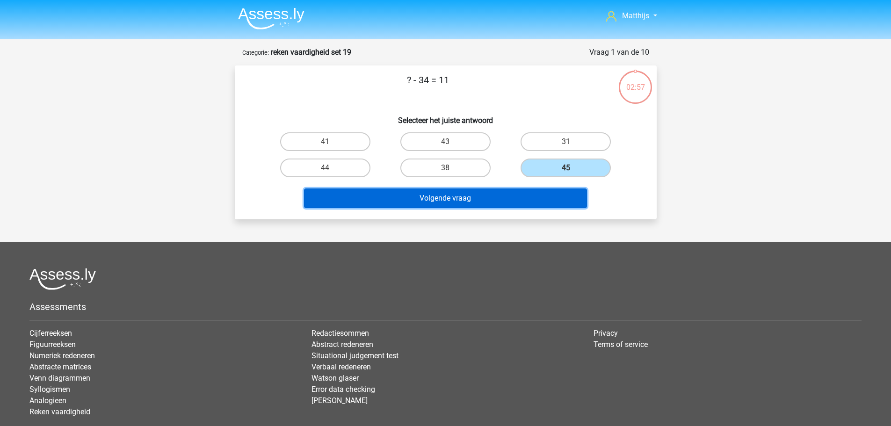
click at [513, 199] on button "Volgende vraag" at bounding box center [445, 198] width 283 height 20
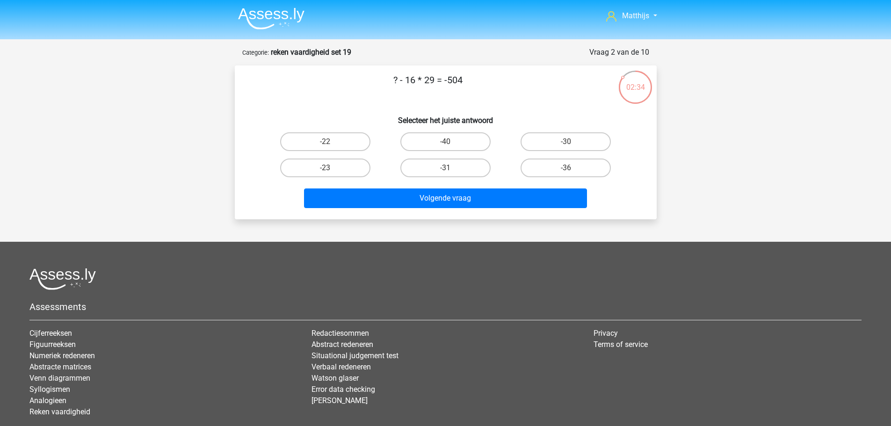
drag, startPoint x: 471, startPoint y: 139, endPoint x: 500, endPoint y: 180, distance: 50.0
click at [471, 140] on label "-40" at bounding box center [445, 141] width 90 height 19
click at [451, 142] on input "-40" at bounding box center [448, 145] width 6 height 6
radio input "true"
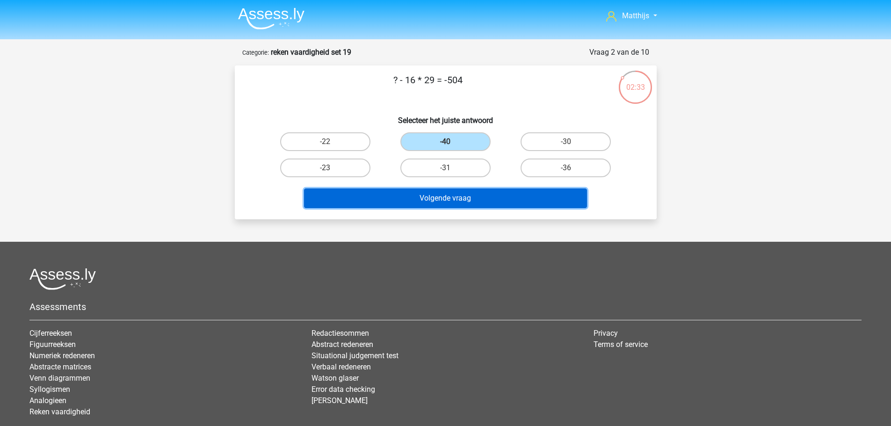
click at [518, 193] on button "Volgende vraag" at bounding box center [445, 198] width 283 height 20
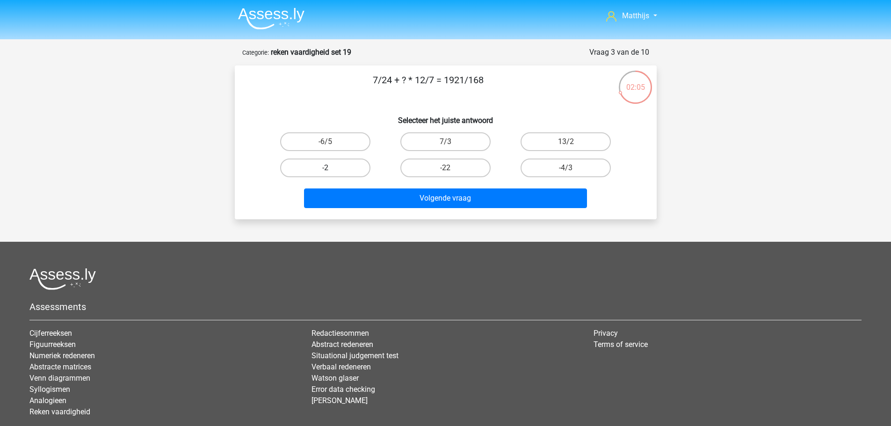
drag, startPoint x: 337, startPoint y: 167, endPoint x: 346, endPoint y: 170, distance: 9.3
click at [339, 167] on label "-2" at bounding box center [325, 168] width 90 height 19
click at [331, 168] on input "-2" at bounding box center [328, 171] width 6 height 6
radio input "true"
drag, startPoint x: 568, startPoint y: 126, endPoint x: 566, endPoint y: 144, distance: 17.9
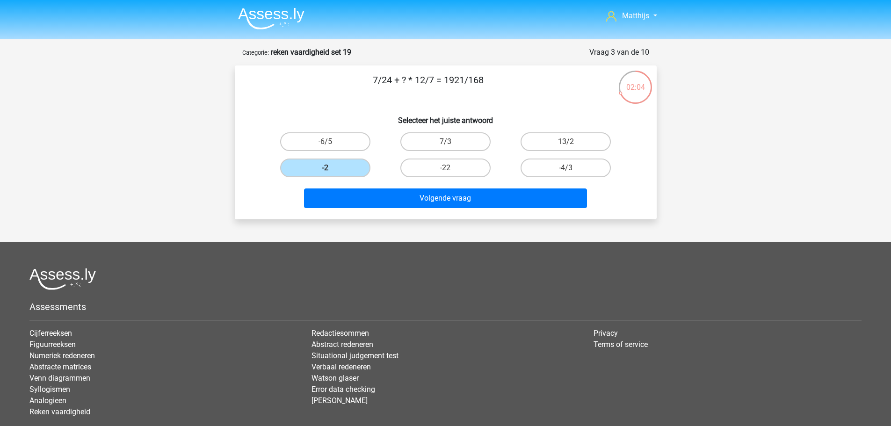
click at [568, 127] on div "7/24 + ? * 12/7 = 1921/168 Selecteer het juiste antwoord -6/5 7/3 13/2 -2" at bounding box center [445, 142] width 414 height 139
click at [566, 145] on input "13/2" at bounding box center [569, 145] width 6 height 6
radio input "true"
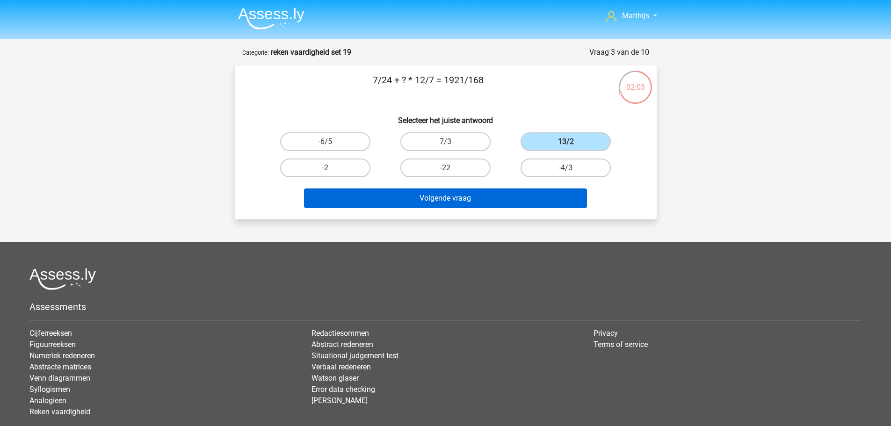
click at [505, 207] on div "Volgende vraag" at bounding box center [445, 199] width 361 height 23
click at [501, 196] on button "Volgende vraag" at bounding box center [445, 198] width 283 height 20
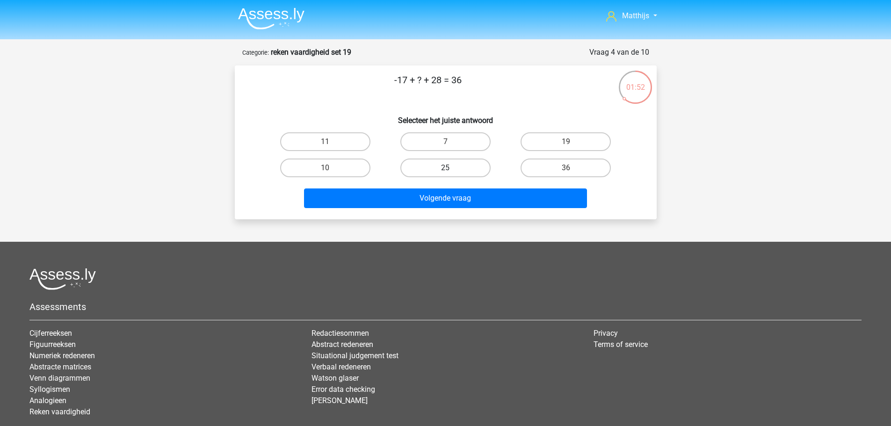
click at [469, 168] on label "25" at bounding box center [445, 168] width 90 height 19
click at [451, 168] on input "25" at bounding box center [448, 171] width 6 height 6
radio input "true"
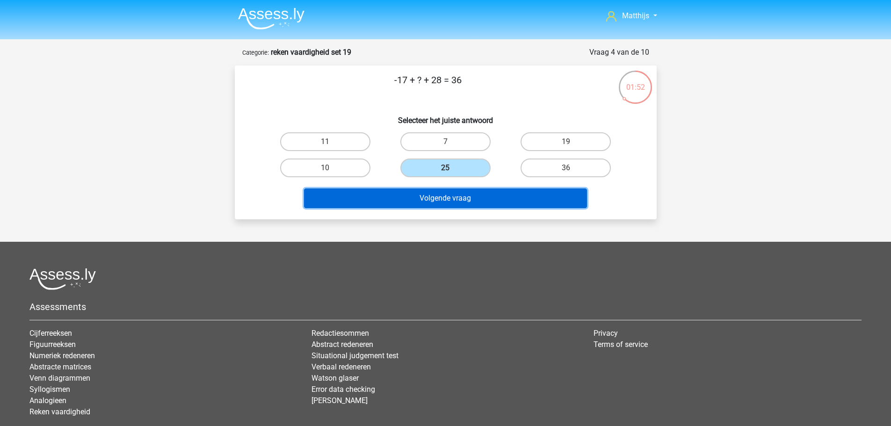
click at [478, 197] on button "Volgende vraag" at bounding box center [445, 198] width 283 height 20
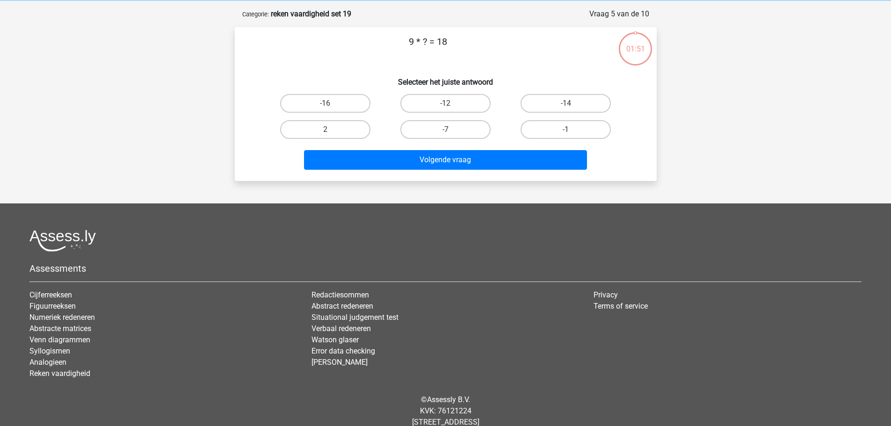
scroll to position [47, 0]
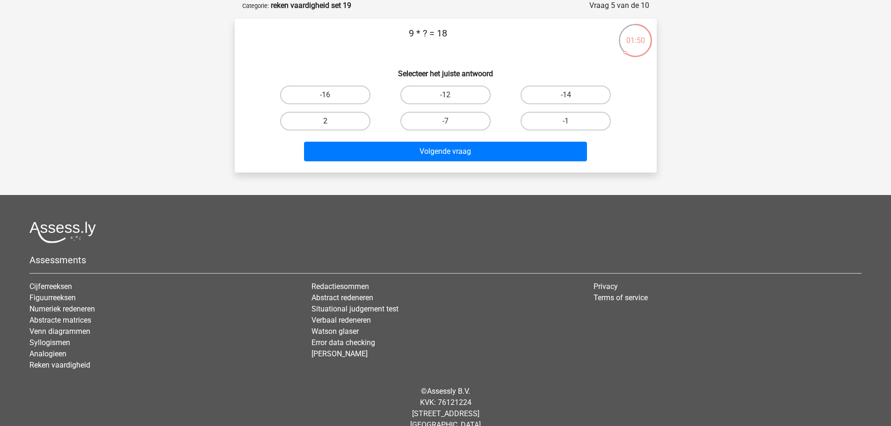
click at [346, 123] on label "2" at bounding box center [325, 121] width 90 height 19
click at [331, 123] on input "2" at bounding box center [328, 124] width 6 height 6
radio input "true"
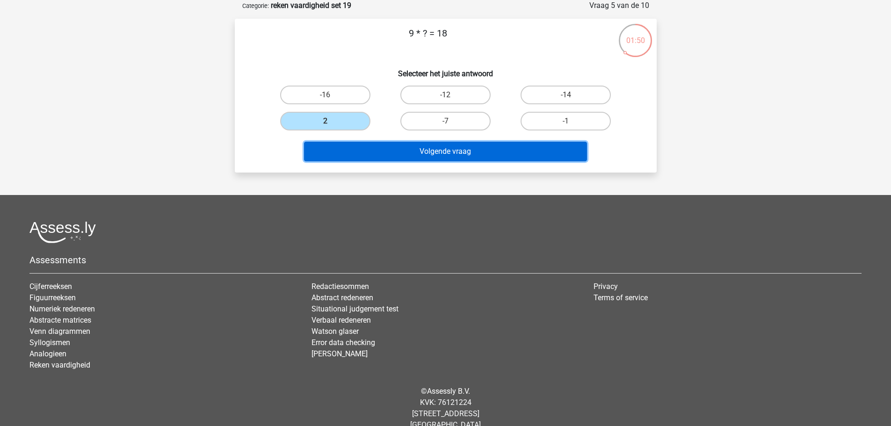
click at [374, 150] on button "Volgende vraag" at bounding box center [445, 152] width 283 height 20
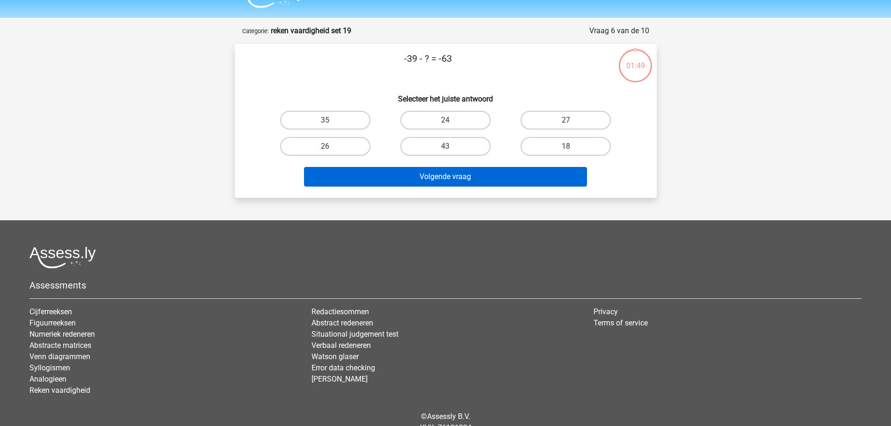
scroll to position [0, 0]
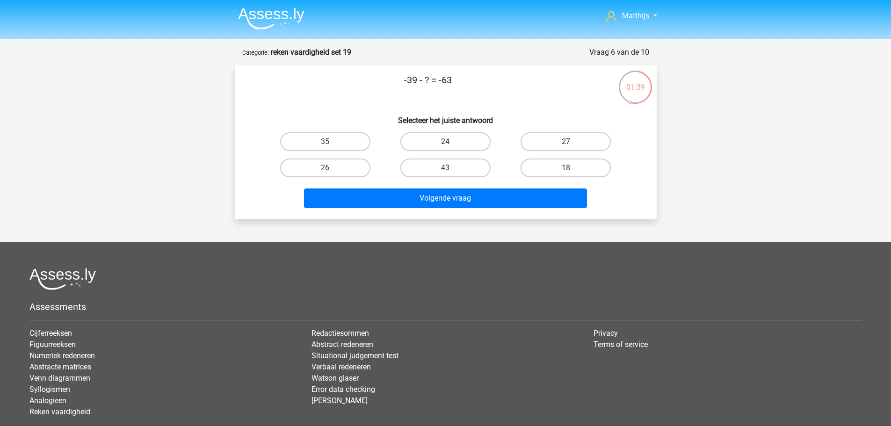
drag, startPoint x: 430, startPoint y: 130, endPoint x: 431, endPoint y: 135, distance: 5.3
click at [431, 131] on div "24" at bounding box center [445, 142] width 120 height 26
click at [432, 141] on label "24" at bounding box center [445, 141] width 90 height 19
click at [445, 142] on input "24" at bounding box center [448, 145] width 6 height 6
radio input "true"
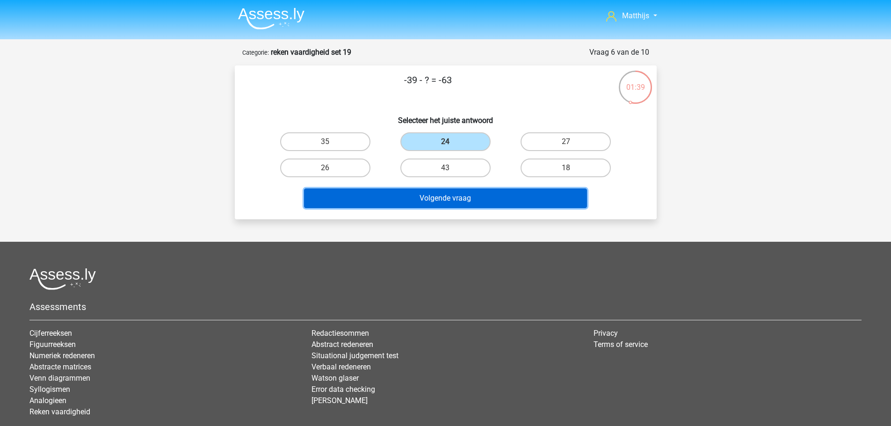
click at [449, 198] on button "Volgende vraag" at bounding box center [445, 198] width 283 height 20
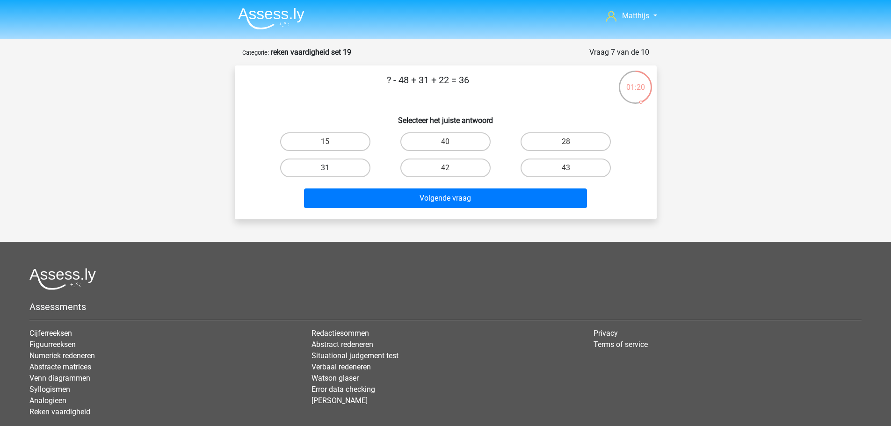
click at [341, 172] on label "31" at bounding box center [325, 168] width 90 height 19
click at [331, 172] on input "31" at bounding box center [328, 171] width 6 height 6
radio input "true"
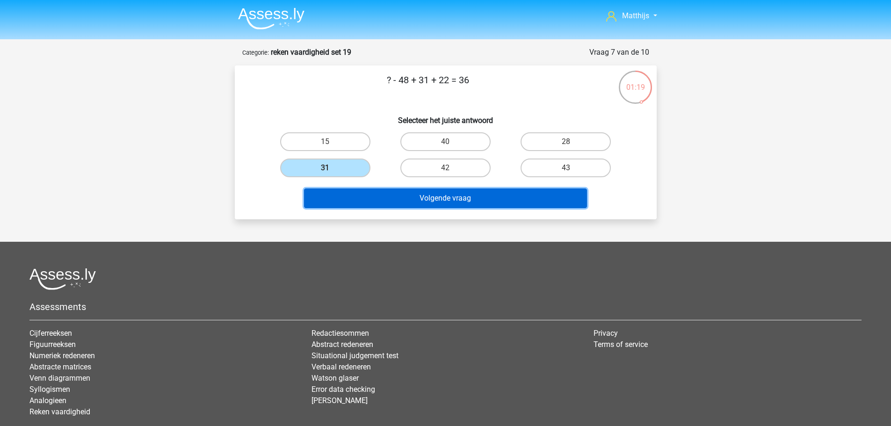
click at [376, 196] on button "Volgende vraag" at bounding box center [445, 198] width 283 height 20
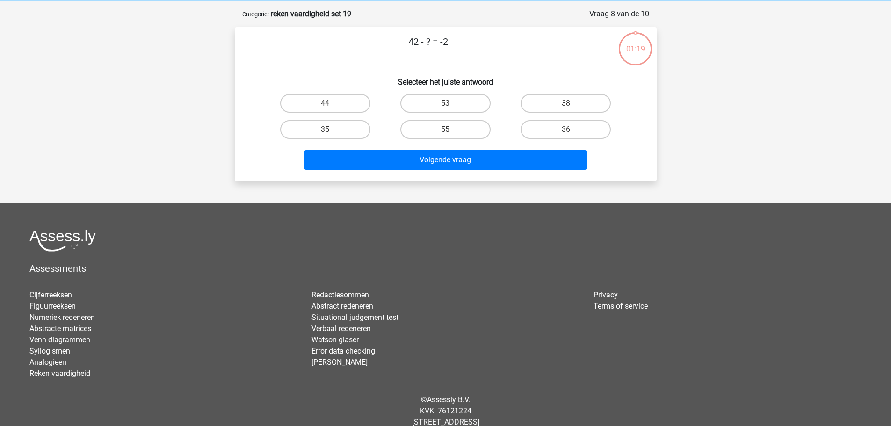
scroll to position [47, 0]
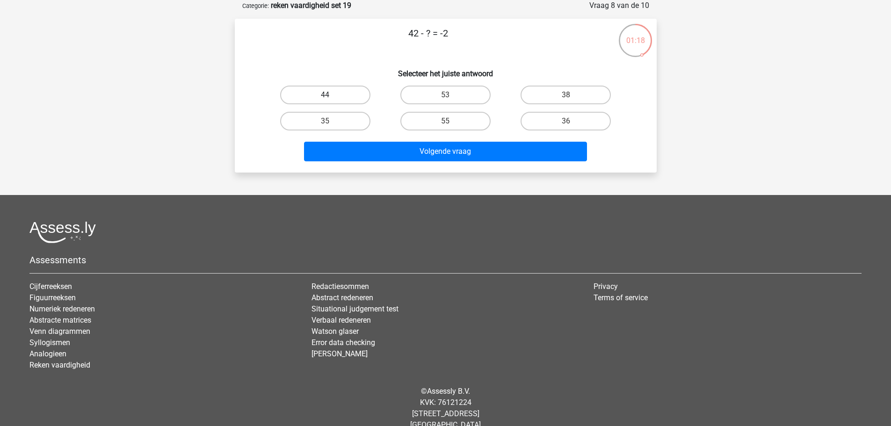
click at [335, 94] on label "44" at bounding box center [325, 95] width 90 height 19
click at [331, 95] on input "44" at bounding box center [328, 98] width 6 height 6
radio input "true"
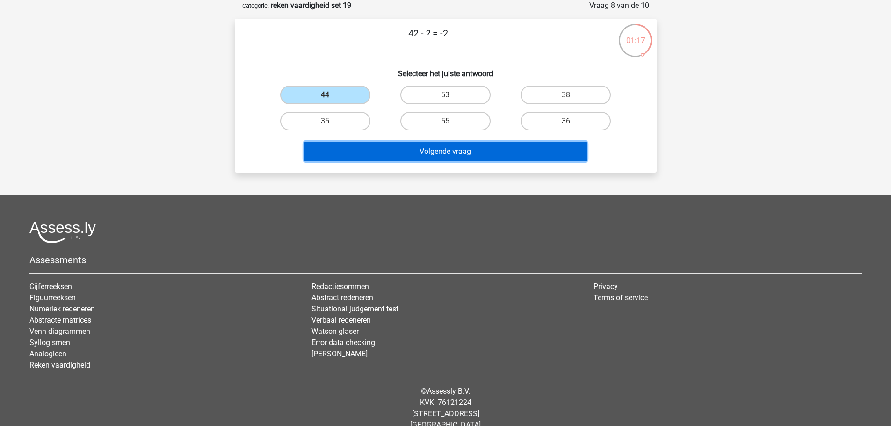
click at [474, 150] on button "Volgende vraag" at bounding box center [445, 152] width 283 height 20
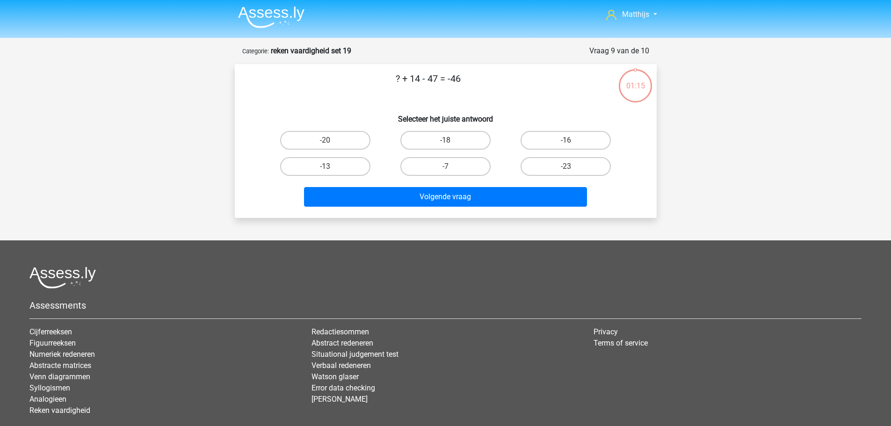
scroll to position [0, 0]
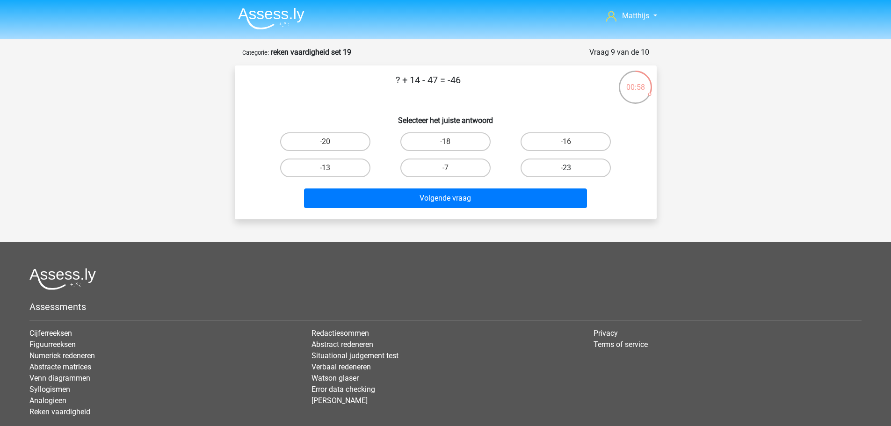
click at [537, 167] on label "-23" at bounding box center [565, 168] width 90 height 19
click at [566, 168] on input "-23" at bounding box center [569, 171] width 6 height 6
radio input "true"
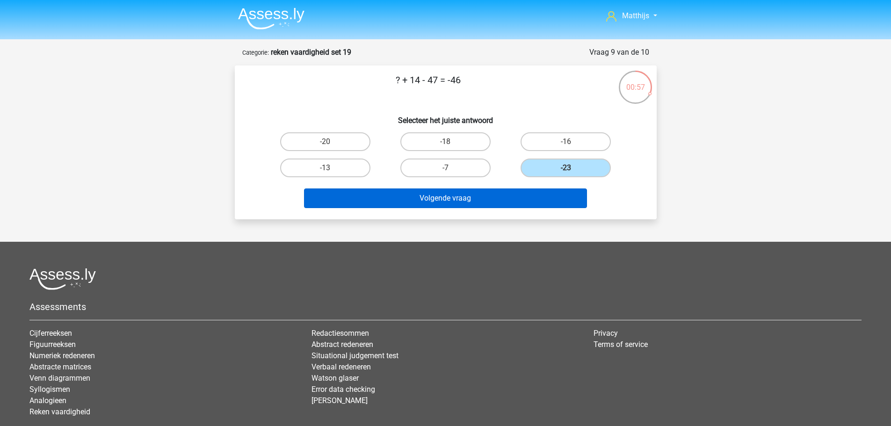
drag, startPoint x: 536, startPoint y: 189, endPoint x: 536, endPoint y: 195, distance: 6.5
click at [536, 189] on div "Volgende vraag" at bounding box center [446, 196] width 392 height 31
click at [537, 200] on button "Volgende vraag" at bounding box center [445, 198] width 283 height 20
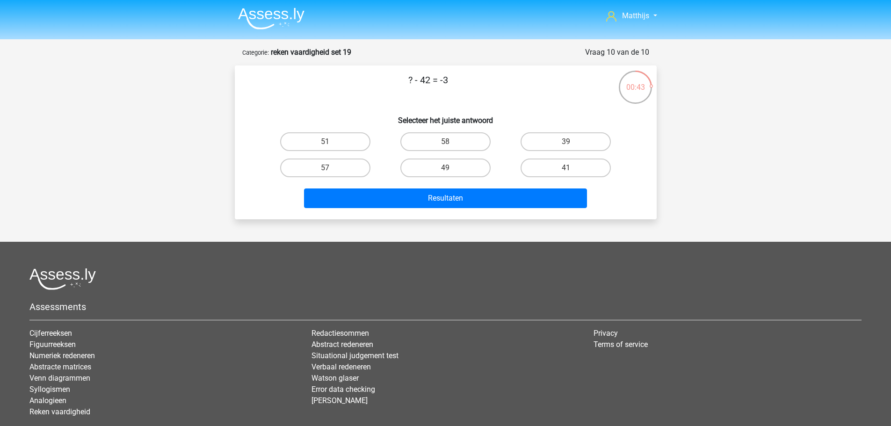
click at [567, 142] on input "39" at bounding box center [569, 145] width 6 height 6
radio input "true"
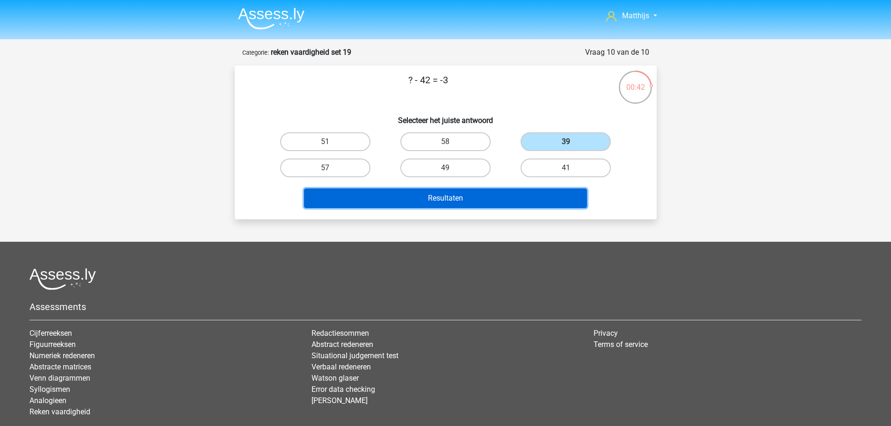
drag, startPoint x: 533, startPoint y: 201, endPoint x: 512, endPoint y: 201, distance: 20.1
click at [532, 201] on button "Resultaten" at bounding box center [445, 198] width 283 height 20
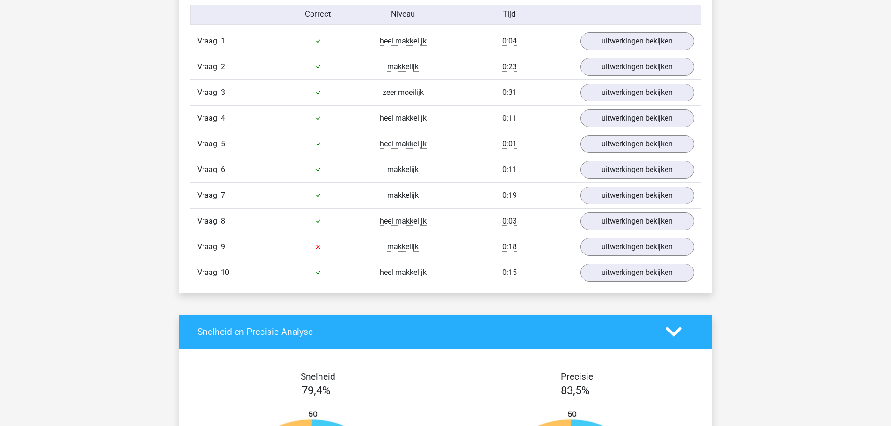
scroll to position [795, 0]
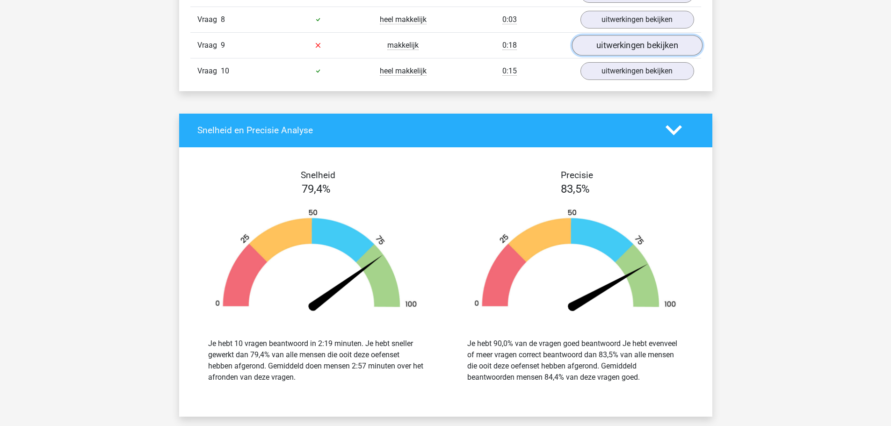
click at [627, 38] on link "uitwerkingen bekijken" at bounding box center [636, 45] width 130 height 21
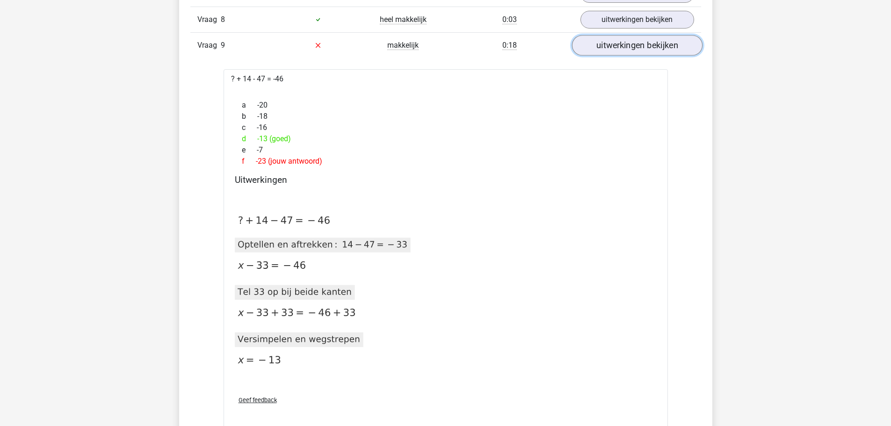
click at [633, 45] on link "uitwerkingen bekijken" at bounding box center [636, 45] width 130 height 21
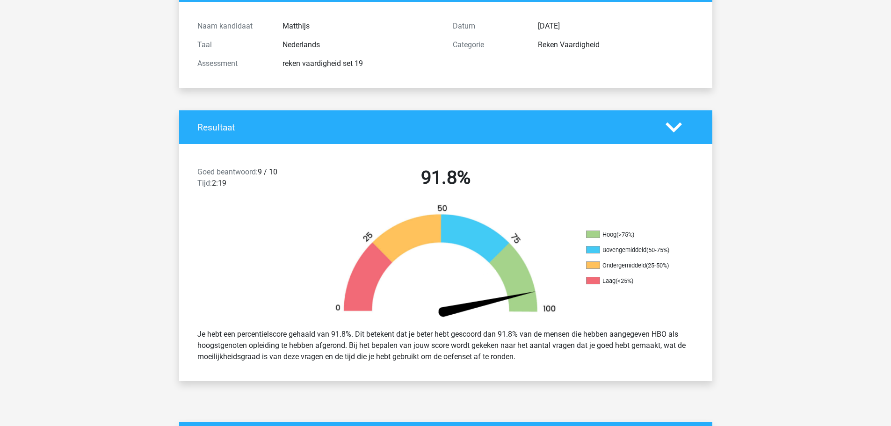
scroll to position [0, 0]
